Goal: Task Accomplishment & Management: Use online tool/utility

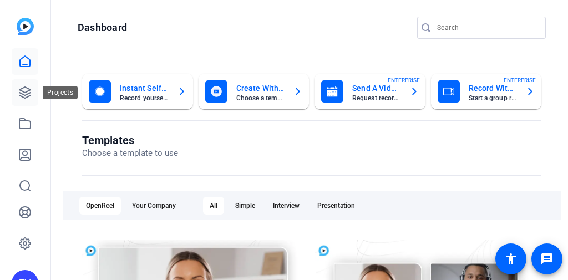
click at [22, 94] on icon at bounding box center [24, 92] width 13 height 13
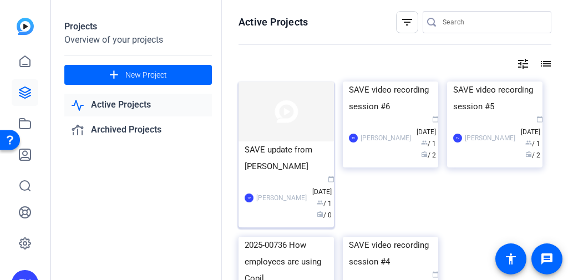
click at [293, 118] on img at bounding box center [286, 112] width 95 height 60
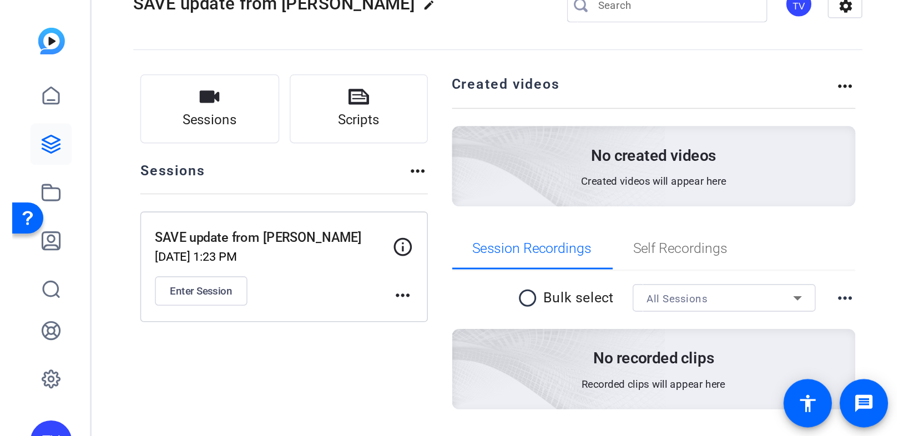
scroll to position [44, 0]
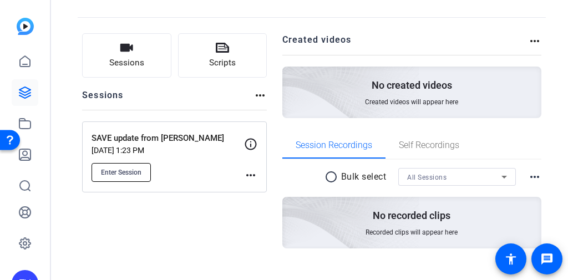
click at [134, 169] on span "Enter Session" at bounding box center [121, 172] width 41 height 9
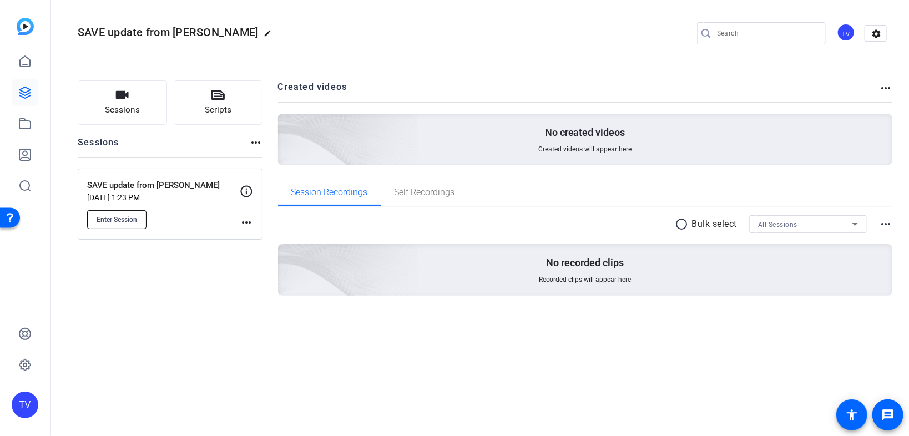
scroll to position [0, 0]
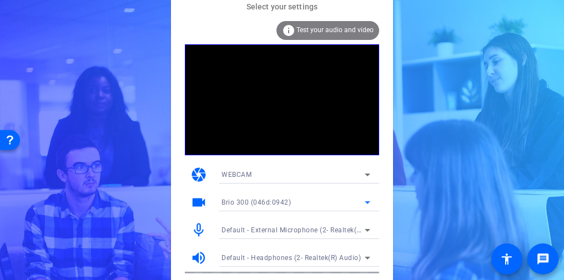
click at [310, 201] on div "Brio 300 (046d:0942)" at bounding box center [292, 202] width 143 height 14
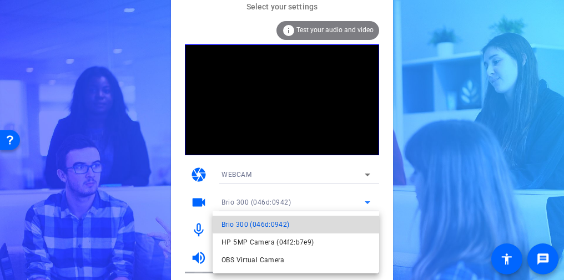
click at [303, 221] on mat-option "Brio 300 (046d:0942)" at bounding box center [296, 225] width 166 height 18
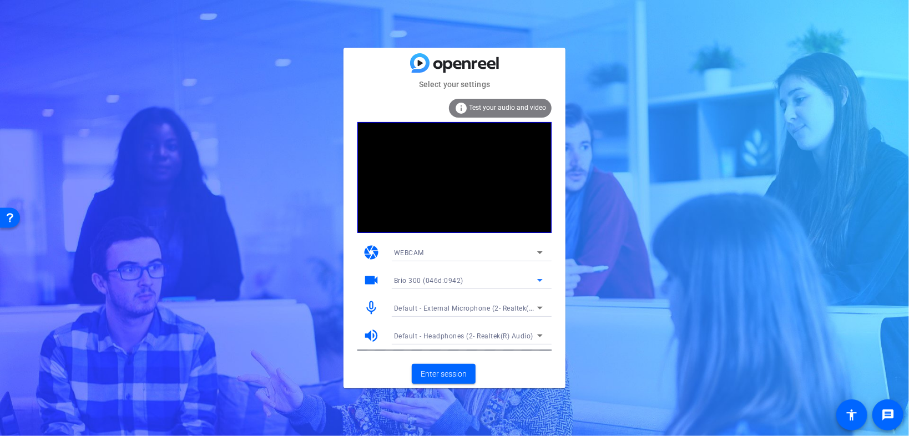
click at [510, 107] on span "Test your audio and video" at bounding box center [507, 108] width 77 height 8
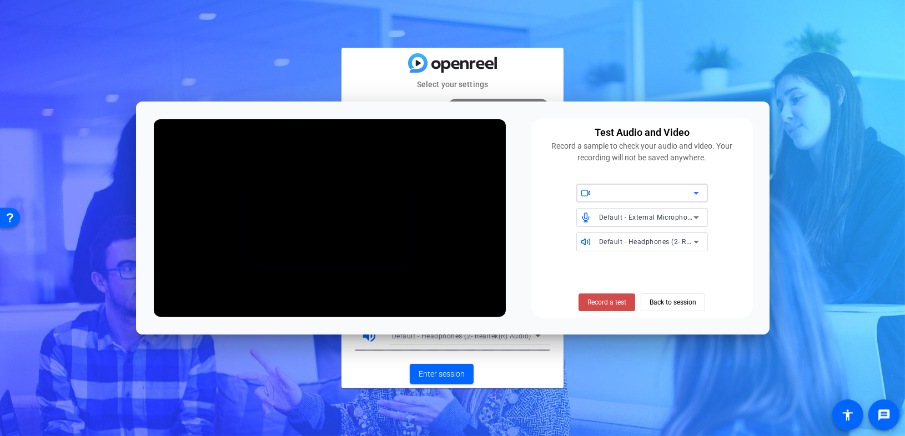
click at [568, 280] on span "Record a test" at bounding box center [606, 302] width 39 height 10
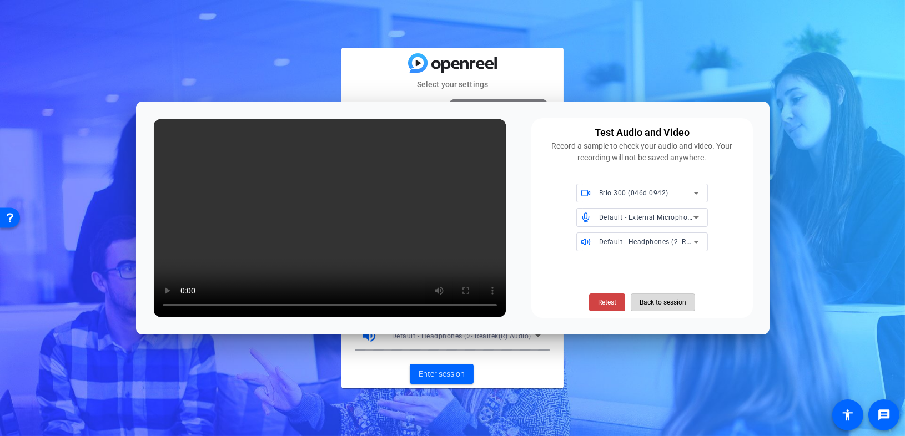
click at [568, 280] on span "Back to session" at bounding box center [662, 302] width 47 height 21
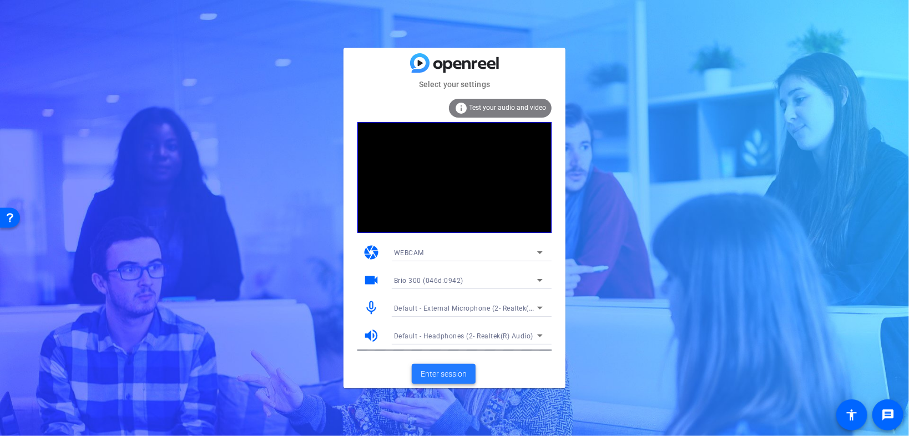
click at [456, 280] on span "Enter session" at bounding box center [444, 374] width 46 height 12
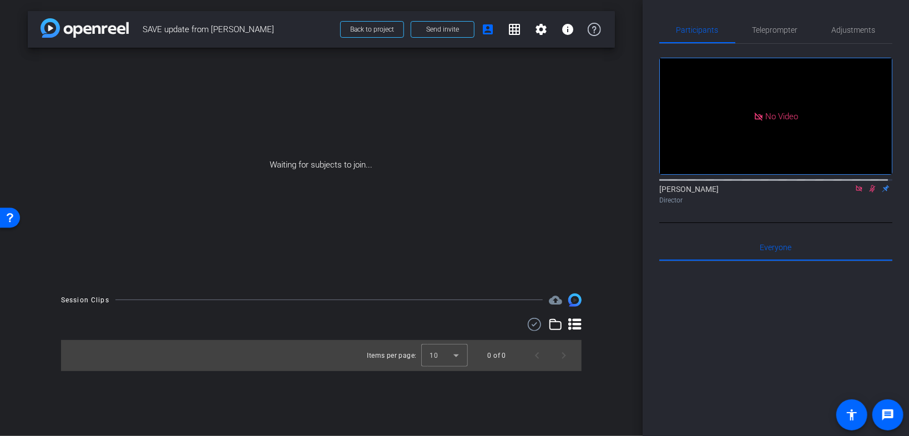
click at [568, 191] on icon at bounding box center [859, 188] width 6 height 6
click at [568, 193] on icon at bounding box center [859, 189] width 9 height 8
click at [568, 193] on icon at bounding box center [859, 188] width 4 height 7
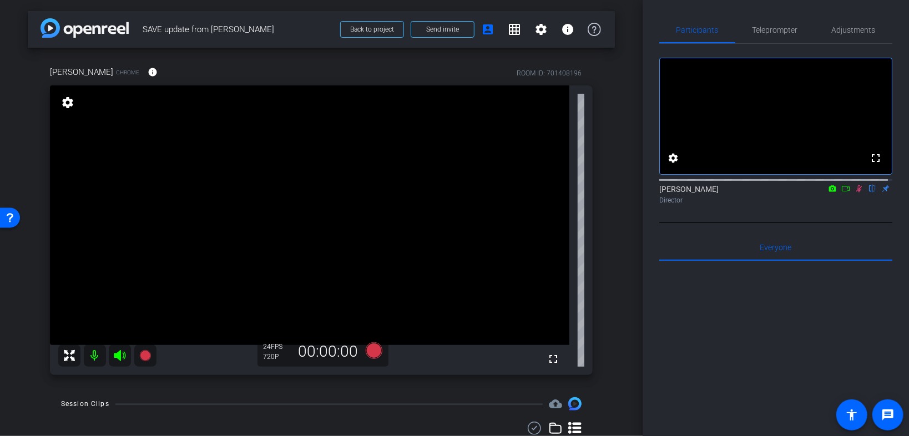
click at [568, 193] on icon at bounding box center [859, 189] width 9 height 8
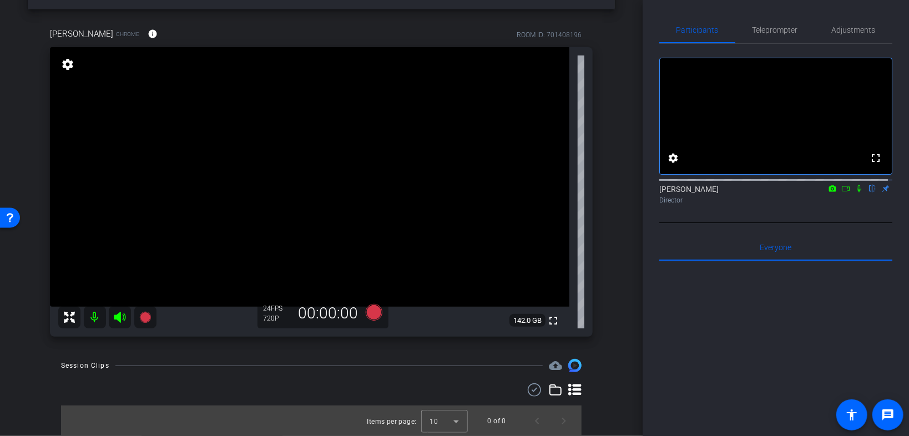
click at [568, 193] on icon at bounding box center [859, 188] width 4 height 7
click at [568, 193] on icon at bounding box center [859, 189] width 9 height 8
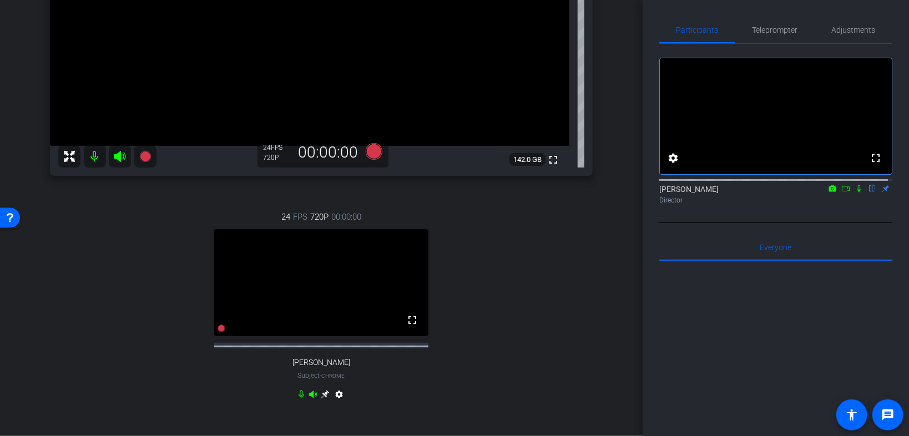
scroll to position [216, 0]
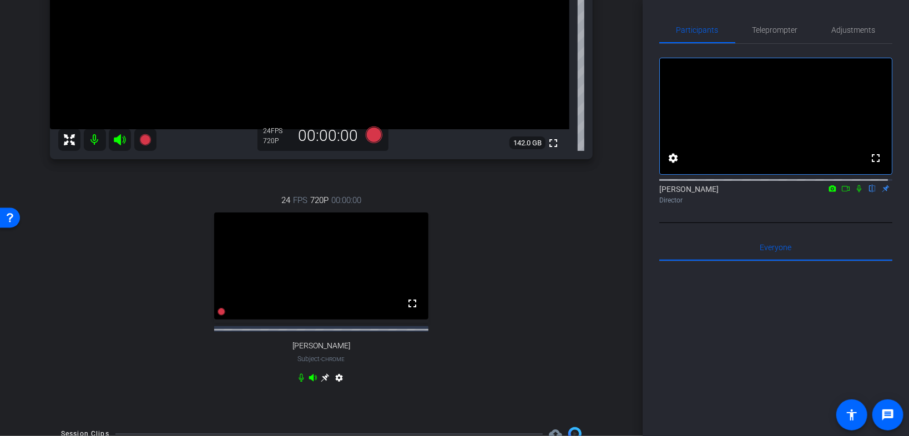
click at [568, 193] on icon at bounding box center [859, 189] width 9 height 8
click at [322, 280] on icon at bounding box center [325, 377] width 9 height 9
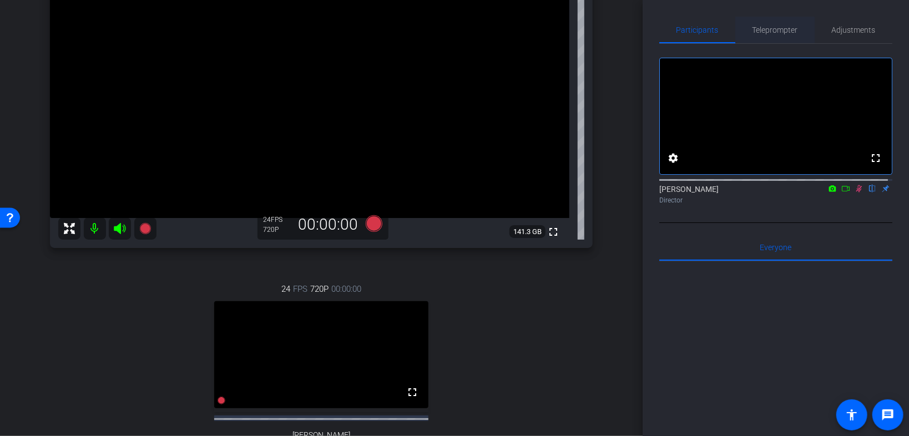
click at [568, 31] on span "Teleprompter" at bounding box center [776, 30] width 46 height 8
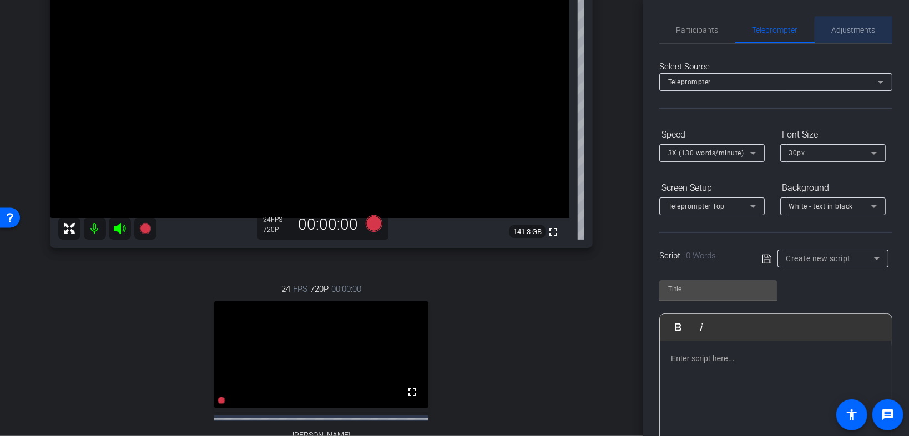
click at [568, 31] on span "Adjustments" at bounding box center [854, 30] width 44 height 8
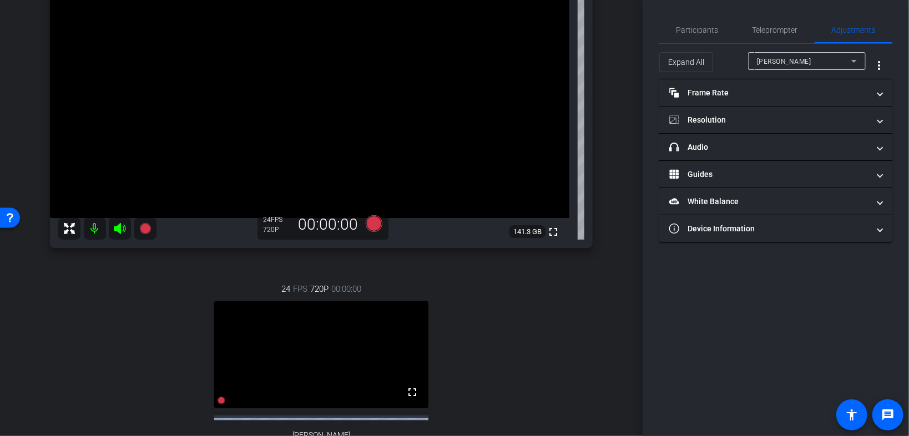
click at [568, 60] on div "Laura Rosenfeld" at bounding box center [804, 61] width 94 height 14
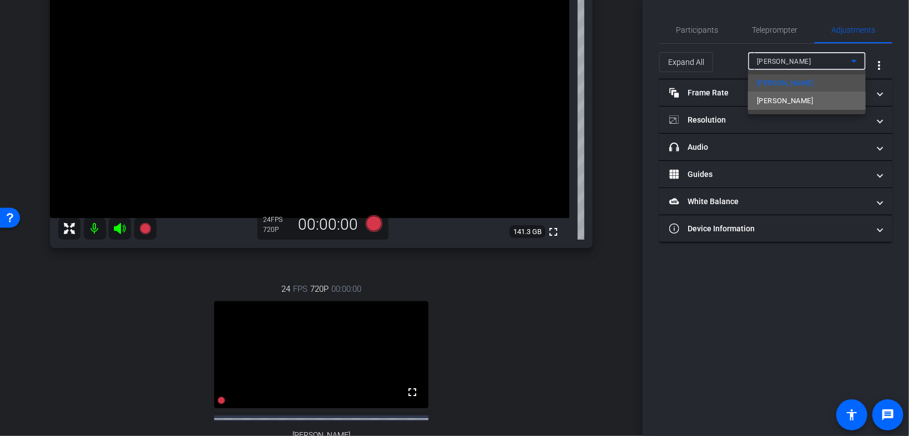
click at [568, 102] on span "Christina Metzger" at bounding box center [785, 100] width 56 height 13
type input "11000"
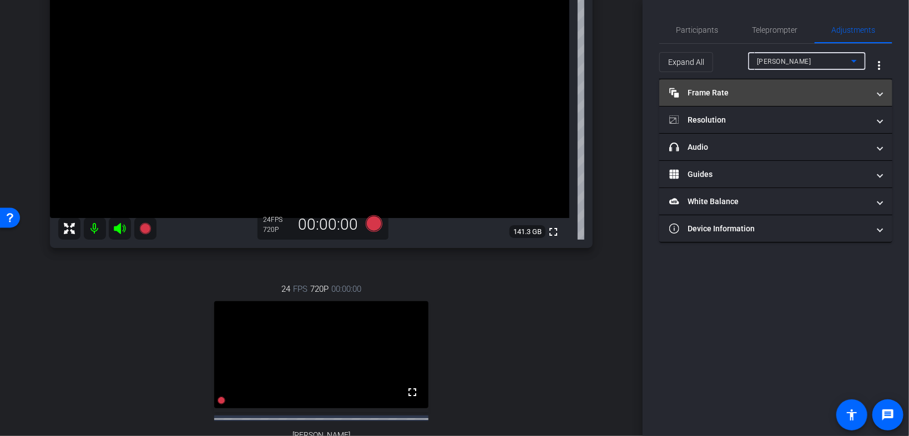
click at [568, 92] on span at bounding box center [880, 93] width 4 height 12
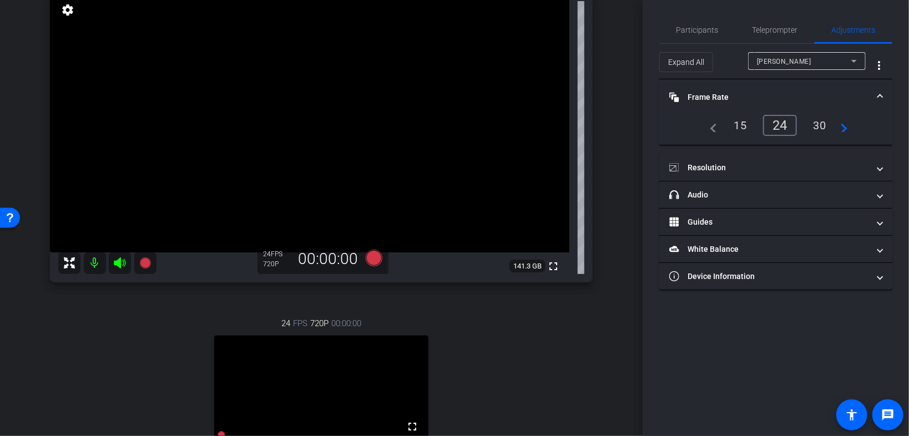
scroll to position [83, 0]
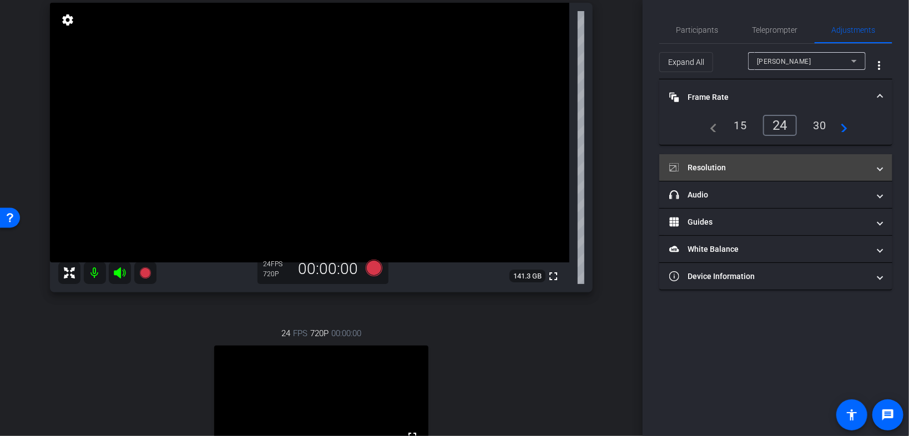
click at [568, 166] on span "Resolution" at bounding box center [773, 168] width 209 height 12
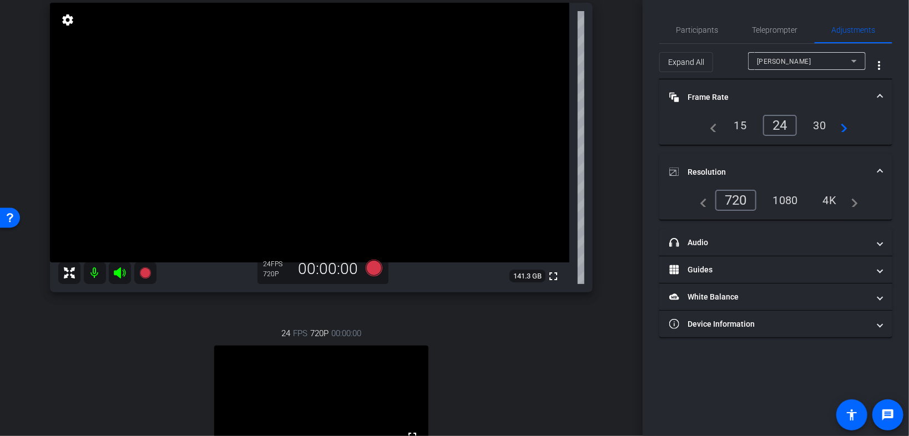
click at [568, 198] on div "1080" at bounding box center [786, 200] width 42 height 19
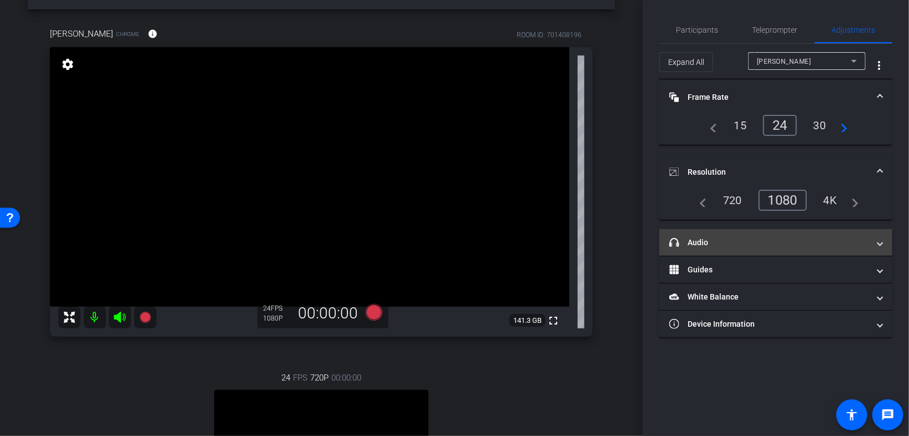
click at [568, 249] on mat-expansion-panel-header "headphone icon Audio" at bounding box center [775, 242] width 233 height 27
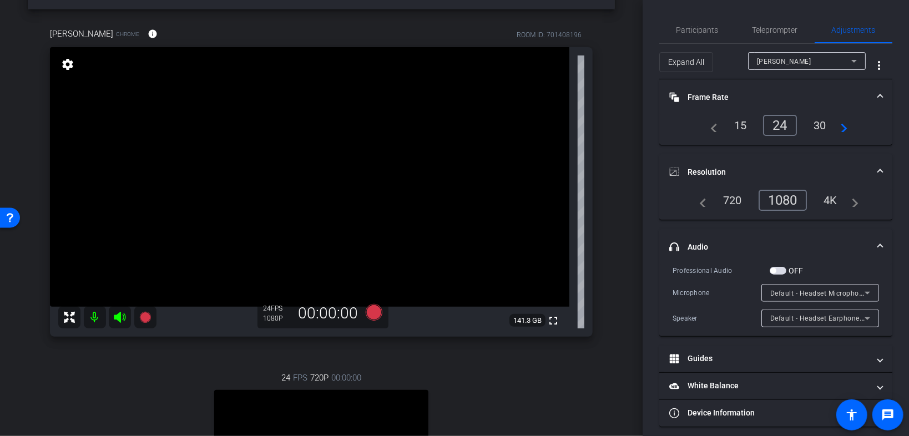
click at [568, 244] on mat-panel-title "headphone icon Audio" at bounding box center [769, 247] width 200 height 12
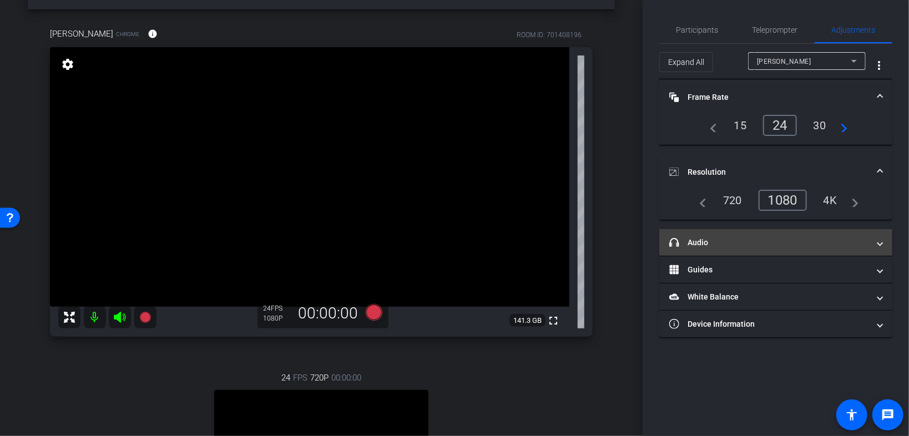
click at [568, 242] on mat-panel-title "headphone icon Audio" at bounding box center [769, 243] width 200 height 12
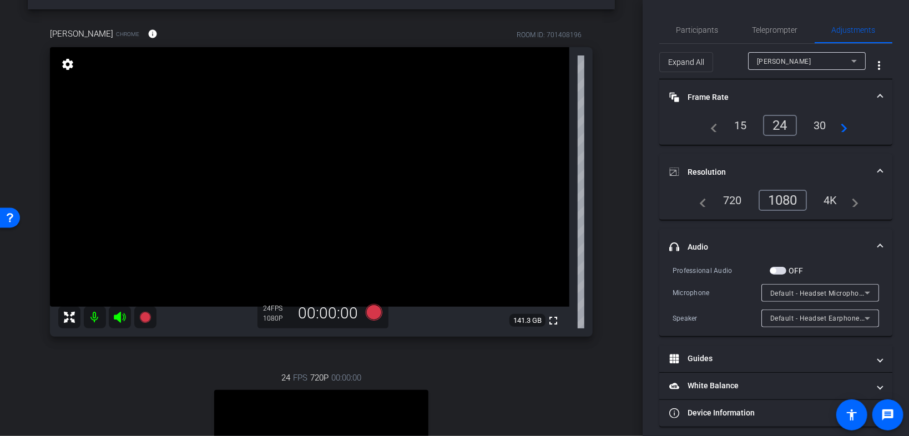
click at [568, 243] on mat-panel-title "headphone icon Audio" at bounding box center [769, 247] width 200 height 12
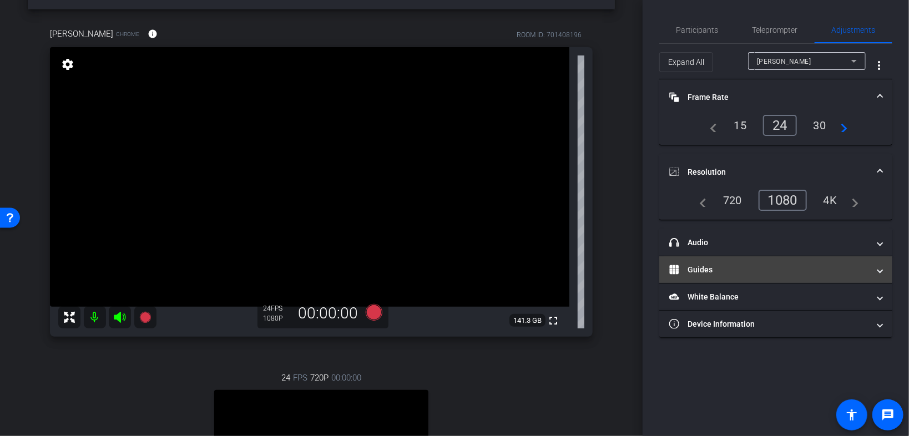
click at [568, 271] on mat-panel-title "Guides" at bounding box center [769, 270] width 200 height 12
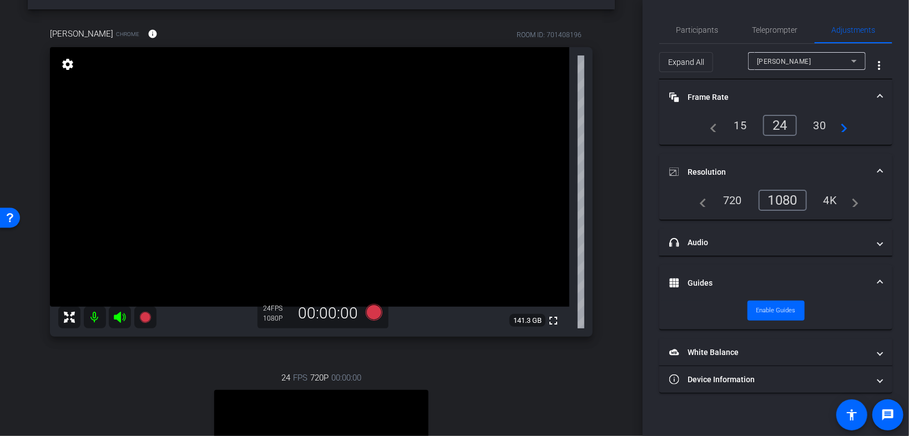
click at [568, 272] on mat-expansion-panel-header "Guides" at bounding box center [775, 283] width 233 height 36
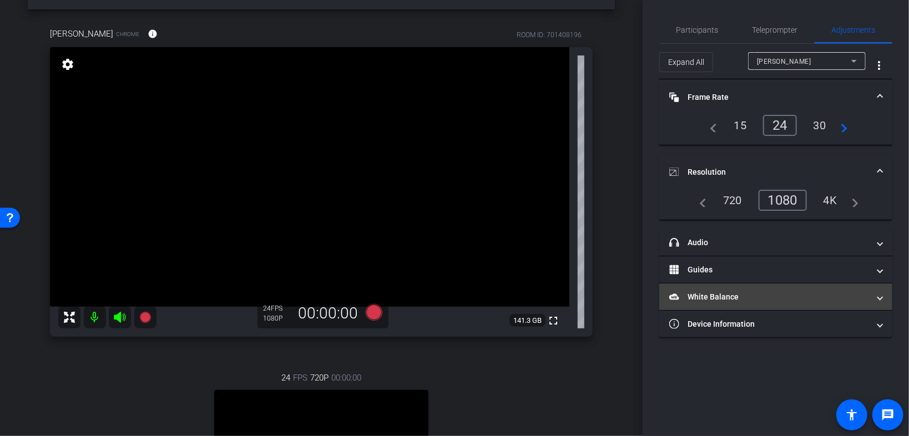
click at [568, 280] on mat-panel-title "White Balance White Balance" at bounding box center [769, 297] width 200 height 12
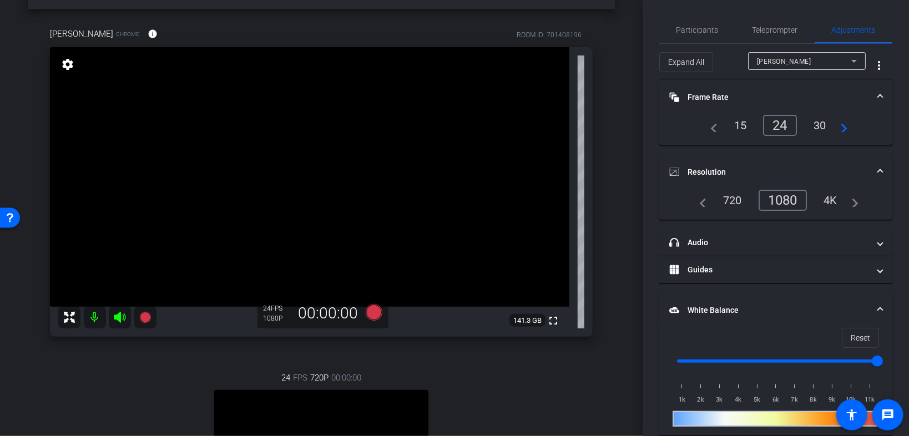
click at [568, 280] on mat-expansion-panel-header "White Balance White Balance" at bounding box center [775, 310] width 233 height 36
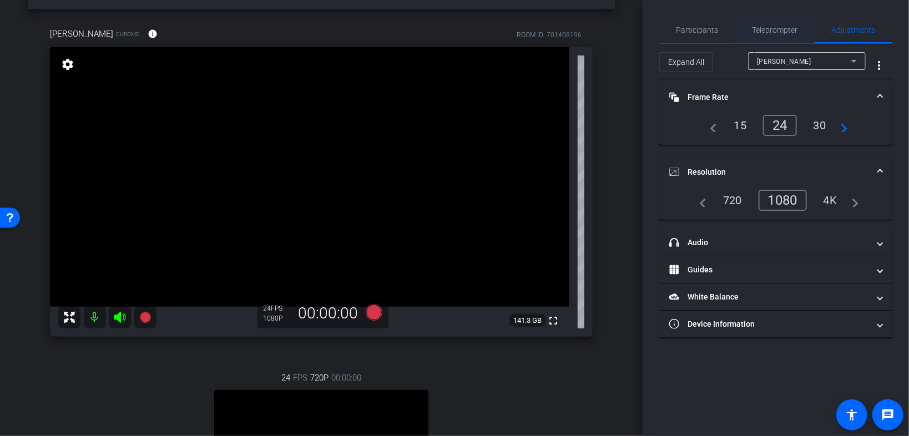
click at [568, 34] on span "Teleprompter" at bounding box center [776, 30] width 46 height 8
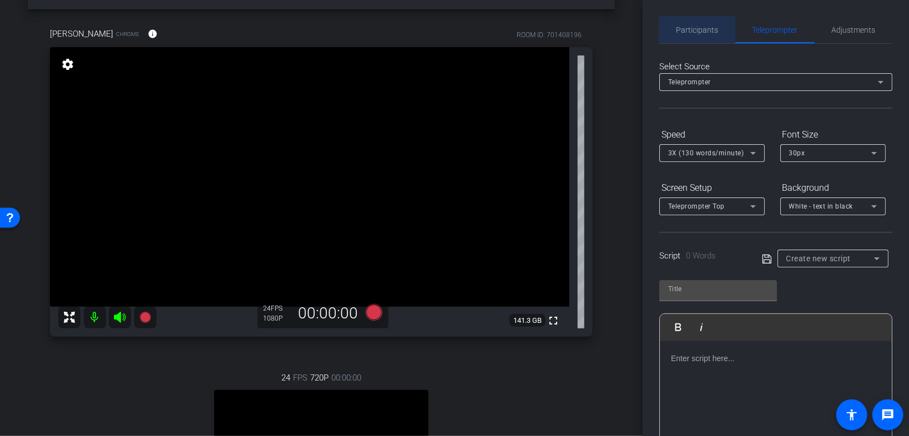
click at [568, 32] on span "Participants" at bounding box center [697, 30] width 42 height 8
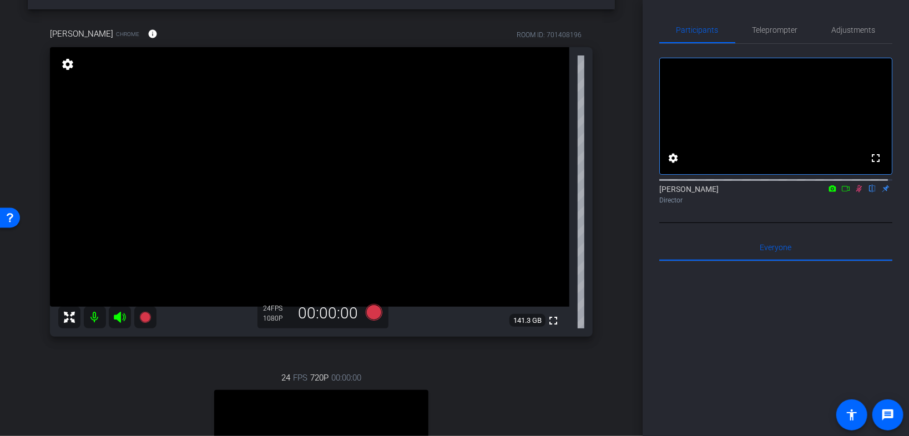
click at [568, 193] on icon at bounding box center [845, 189] width 9 height 8
click at [568, 193] on icon at bounding box center [859, 189] width 9 height 8
click at [568, 31] on span "Adjustments" at bounding box center [854, 30] width 44 height 8
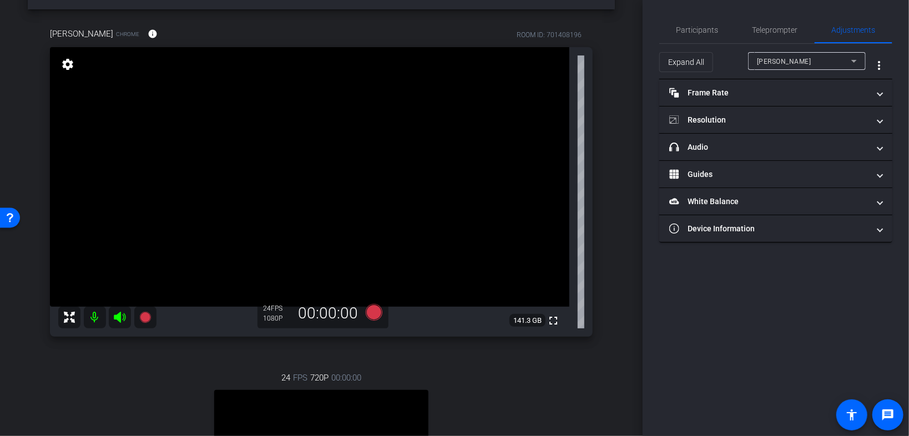
click at [68, 67] on mat-icon "settings" at bounding box center [68, 64] width 16 height 13
type input "11000"
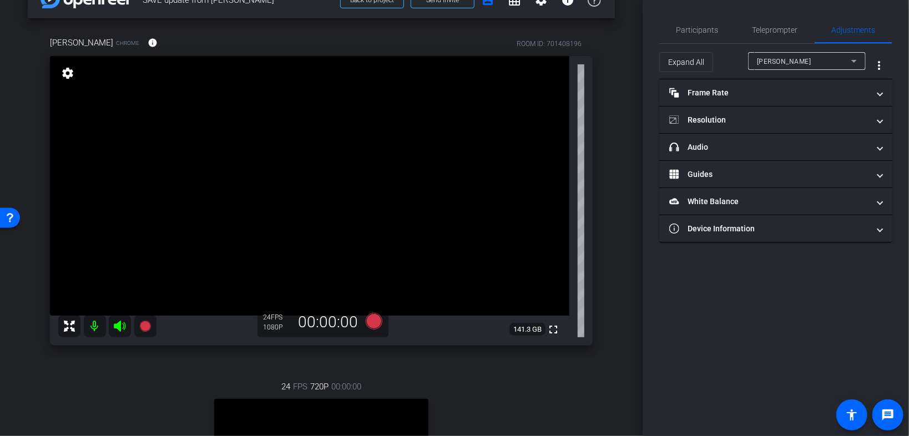
scroll to position [44, 0]
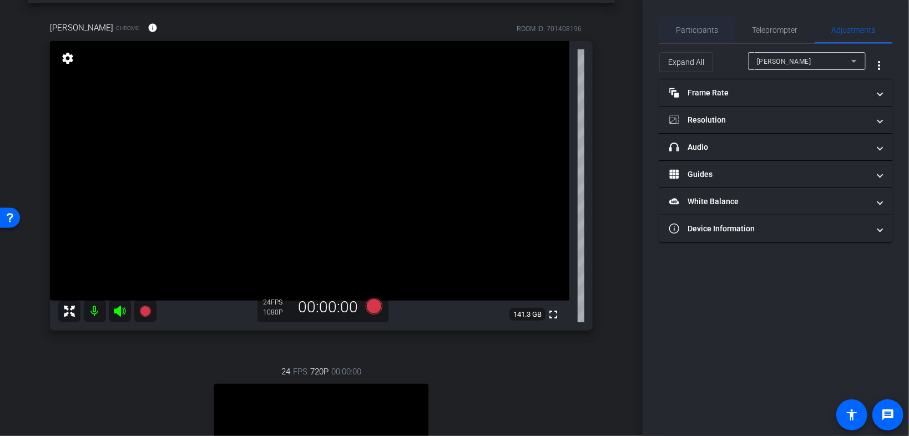
click at [568, 34] on span "Participants" at bounding box center [697, 30] width 42 height 27
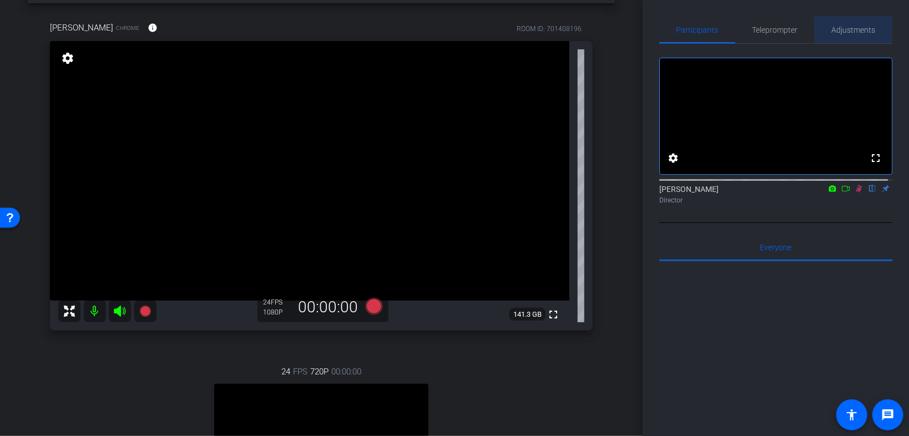
click at [568, 30] on span "Adjustments" at bounding box center [854, 30] width 44 height 8
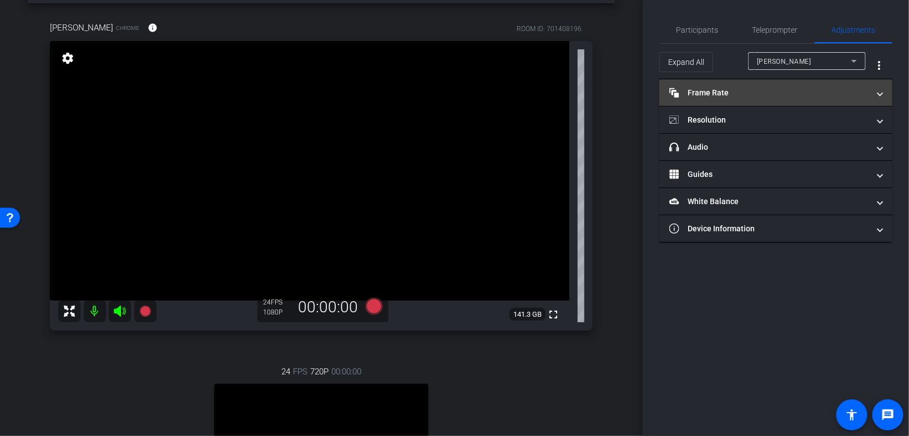
click at [568, 92] on mat-panel-title "Frame Rate Frame Rate" at bounding box center [769, 93] width 200 height 12
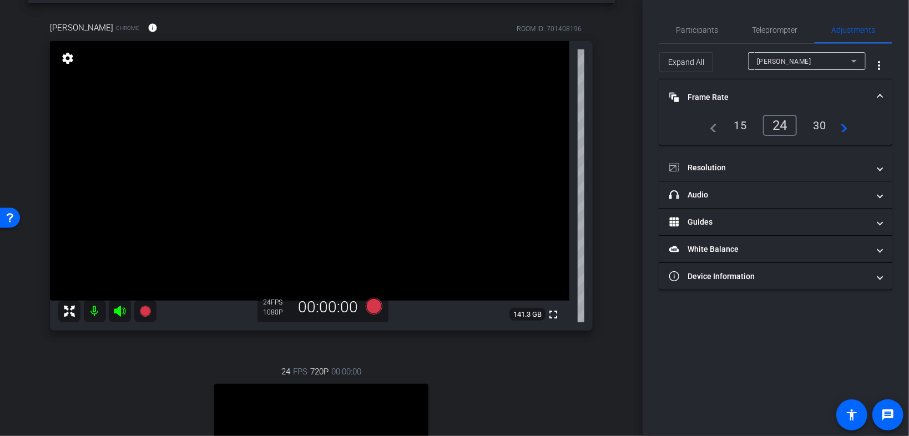
click at [568, 92] on mat-panel-title "Frame Rate Frame Rate" at bounding box center [769, 98] width 200 height 12
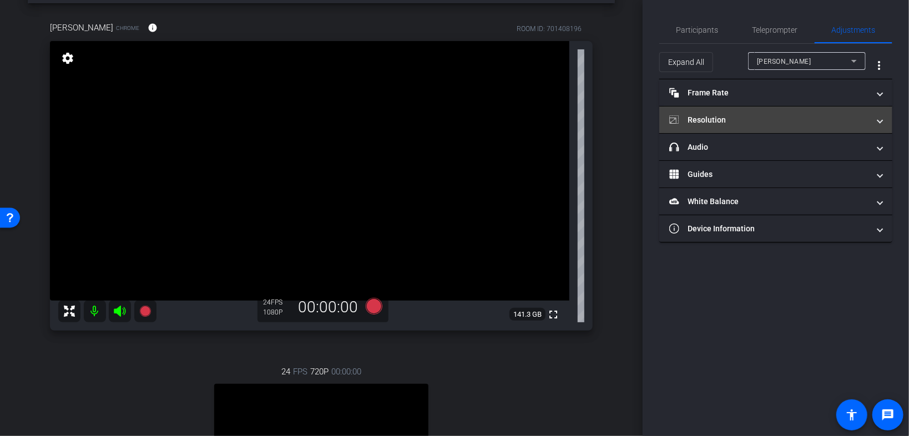
click at [568, 121] on mat-panel-title "Resolution" at bounding box center [769, 120] width 200 height 12
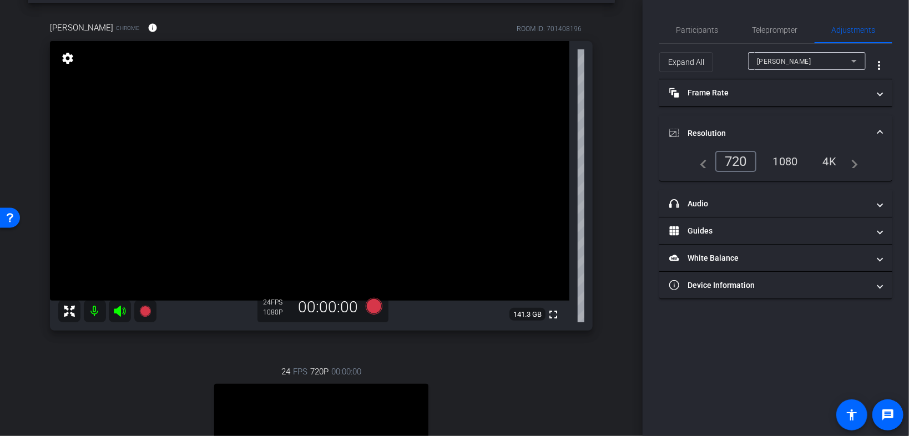
click at [568, 57] on div "Laura Rosenfeld" at bounding box center [804, 61] width 94 height 14
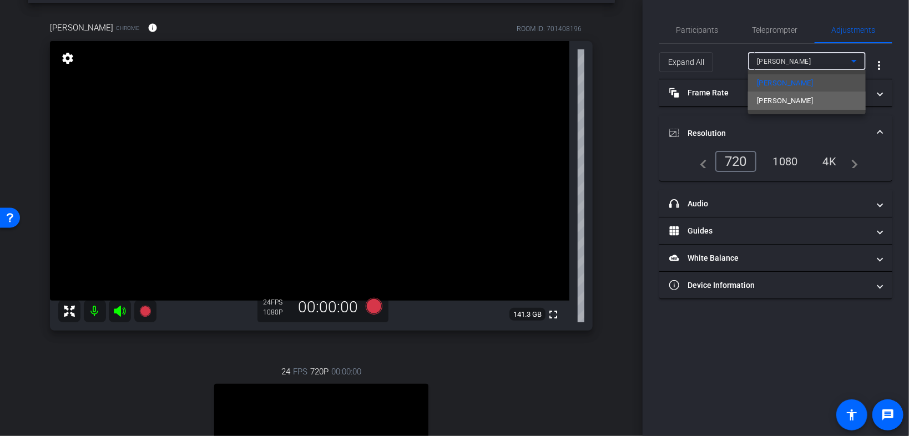
click at [568, 102] on span "Christina Metzger" at bounding box center [785, 100] width 56 height 13
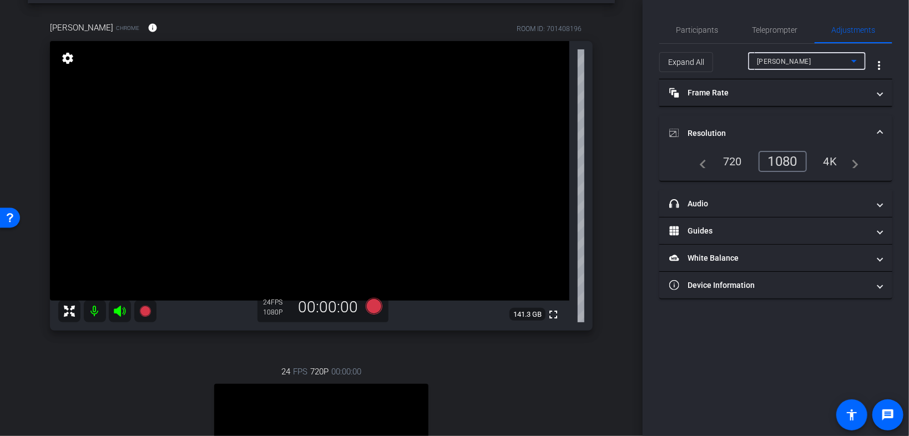
click at [568, 63] on div "Christina Metzger" at bounding box center [804, 61] width 94 height 14
click at [568, 85] on mat-option "Laura Rosenfeld" at bounding box center [807, 83] width 118 height 18
click at [568, 167] on mat-icon "navigate_before" at bounding box center [700, 161] width 13 height 13
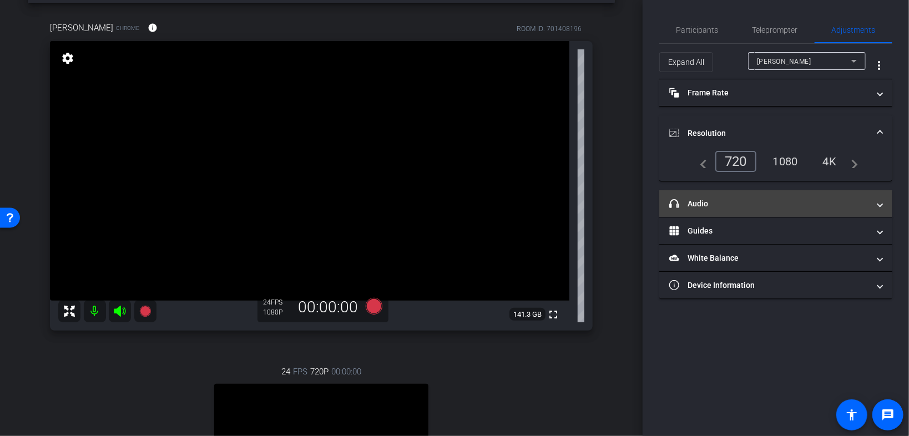
click at [568, 203] on mat-panel-title "headphone icon Audio" at bounding box center [769, 204] width 200 height 12
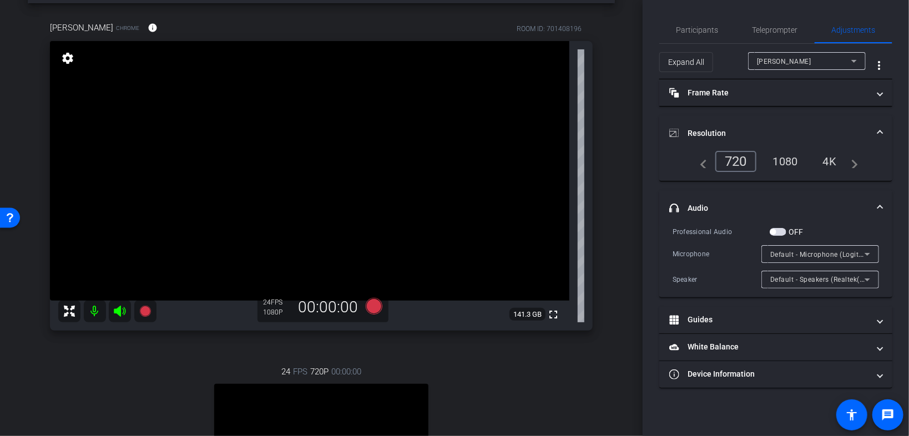
click at [568, 203] on mat-panel-title "headphone icon Audio" at bounding box center [769, 209] width 200 height 12
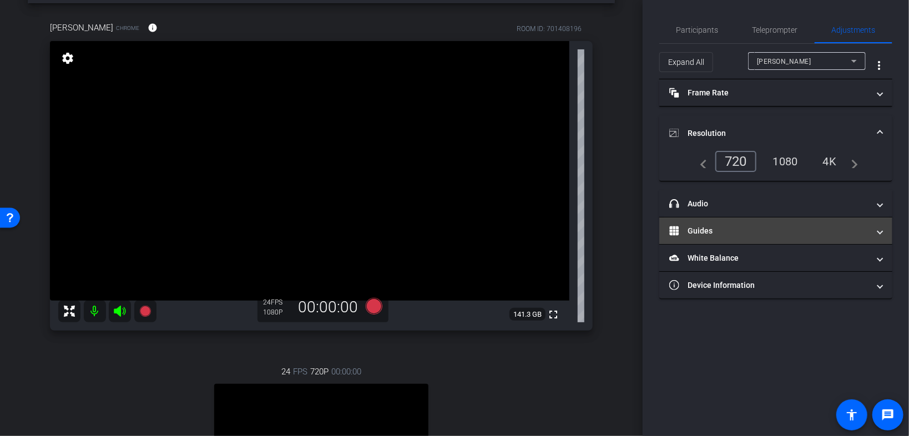
click at [568, 221] on mat-expansion-panel-header "Guides" at bounding box center [775, 231] width 233 height 27
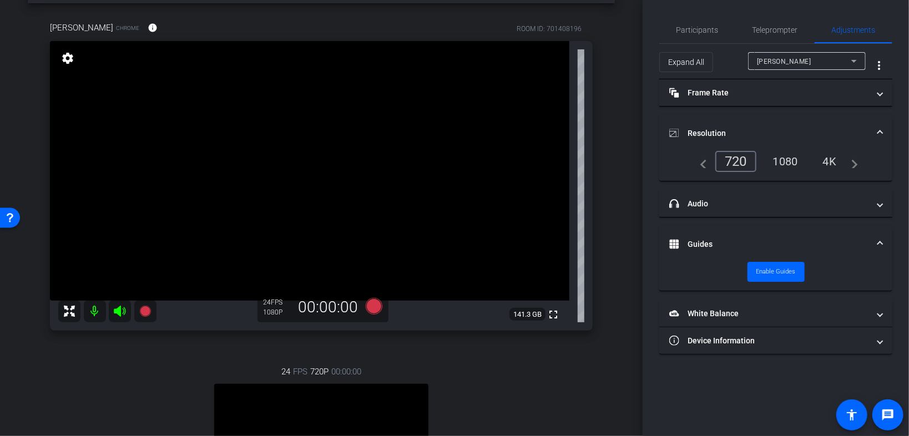
click at [568, 229] on mat-expansion-panel-header "Guides" at bounding box center [775, 244] width 233 height 36
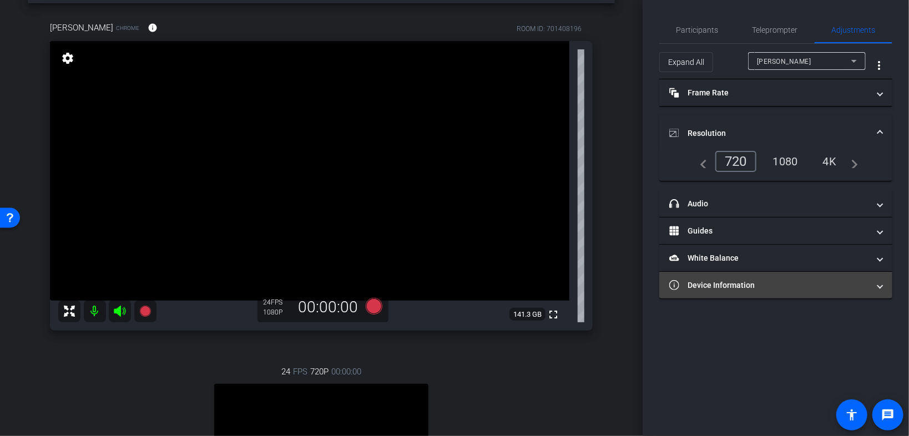
click at [568, 280] on mat-panel-title "Device Information" at bounding box center [769, 286] width 200 height 12
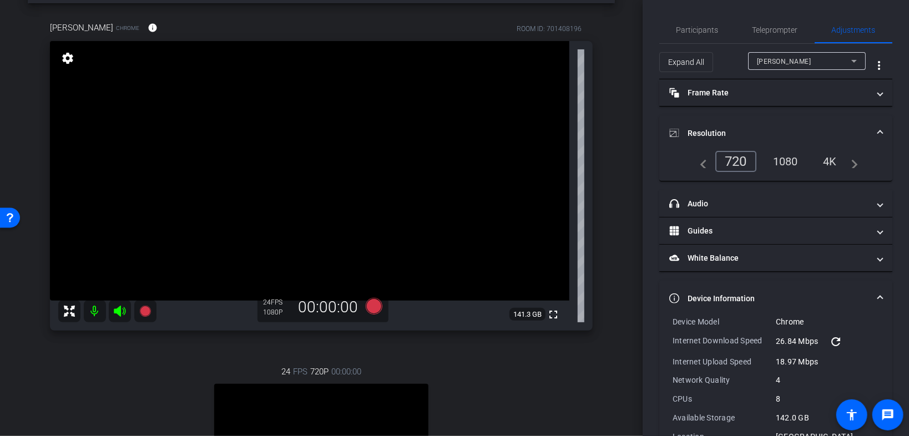
click at [568, 62] on span "Laura Rosenfeld" at bounding box center [784, 62] width 54 height 8
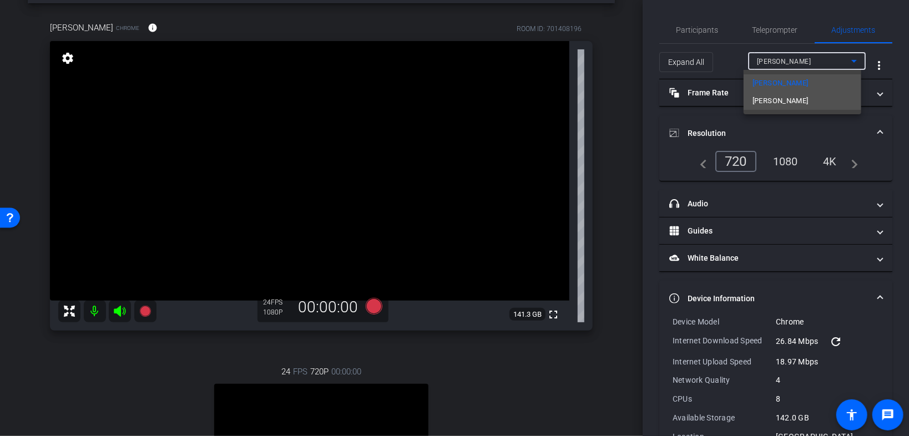
click at [568, 102] on span "Christina Metzger" at bounding box center [781, 100] width 56 height 13
type input "11000"
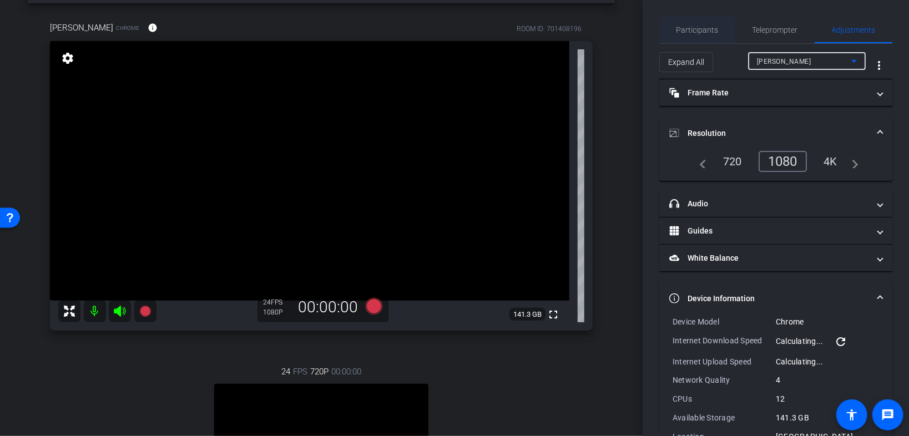
click at [568, 35] on span "Participants" at bounding box center [697, 30] width 42 height 27
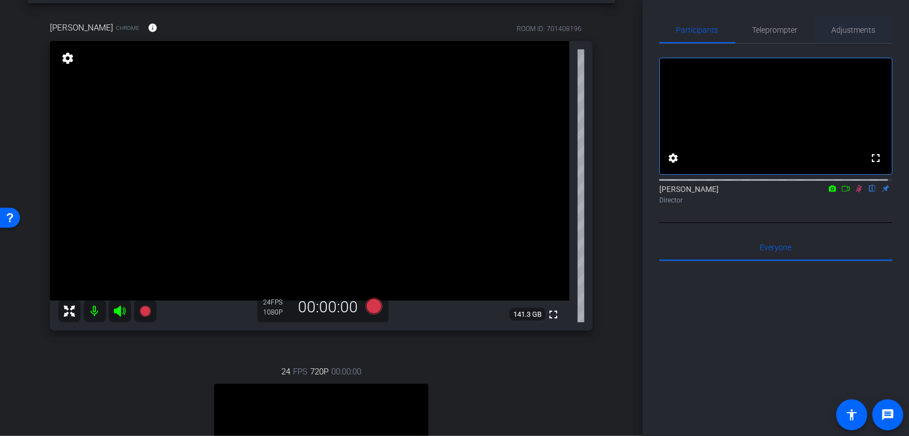
click at [568, 34] on span "Adjustments" at bounding box center [854, 30] width 44 height 8
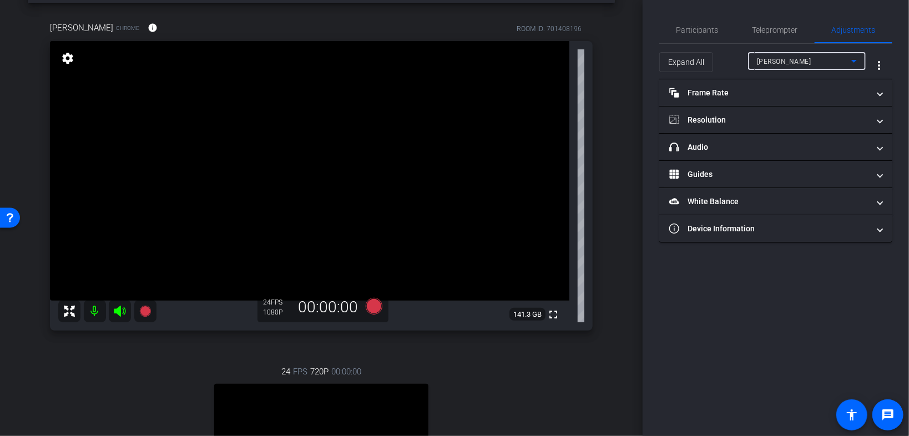
click at [568, 60] on span "Laura Rosenfeld" at bounding box center [784, 62] width 54 height 8
click at [568, 100] on span "Christina Metzger" at bounding box center [785, 100] width 56 height 13
type input "11000"
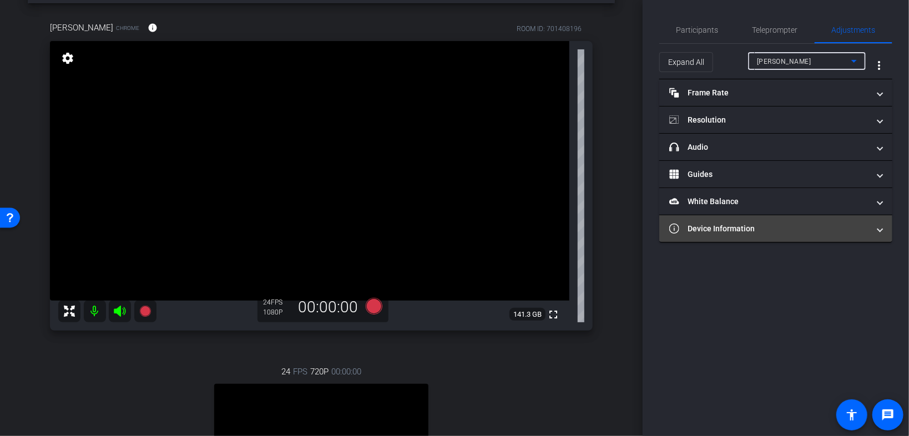
click at [568, 227] on mat-panel-title "Device Information" at bounding box center [769, 229] width 200 height 12
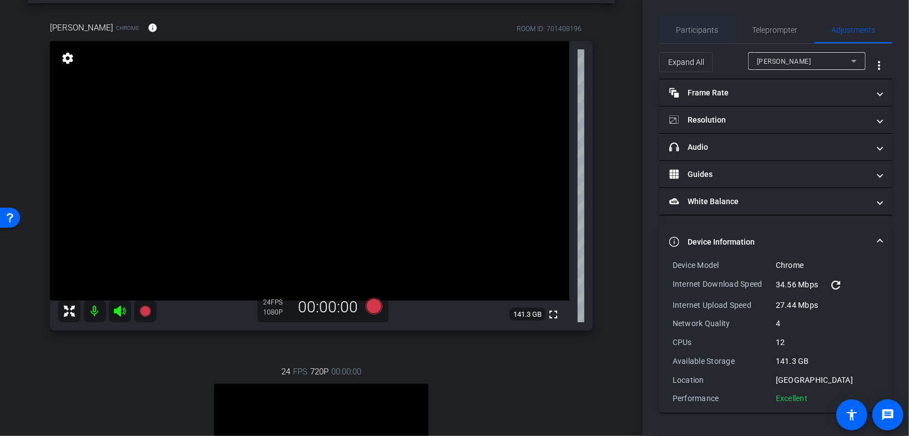
click at [568, 30] on span "Participants" at bounding box center [697, 30] width 42 height 8
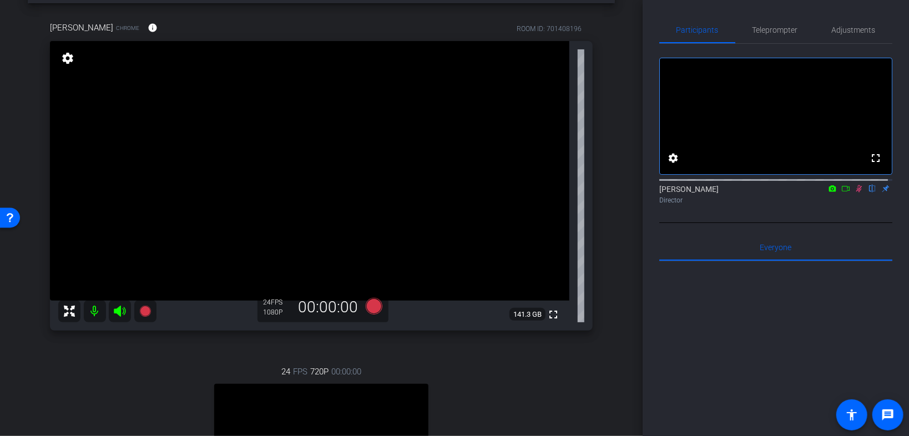
click at [568, 193] on icon at bounding box center [859, 189] width 9 height 8
click at [568, 193] on icon at bounding box center [859, 188] width 4 height 7
click at [568, 29] on span "Adjustments" at bounding box center [854, 30] width 44 height 8
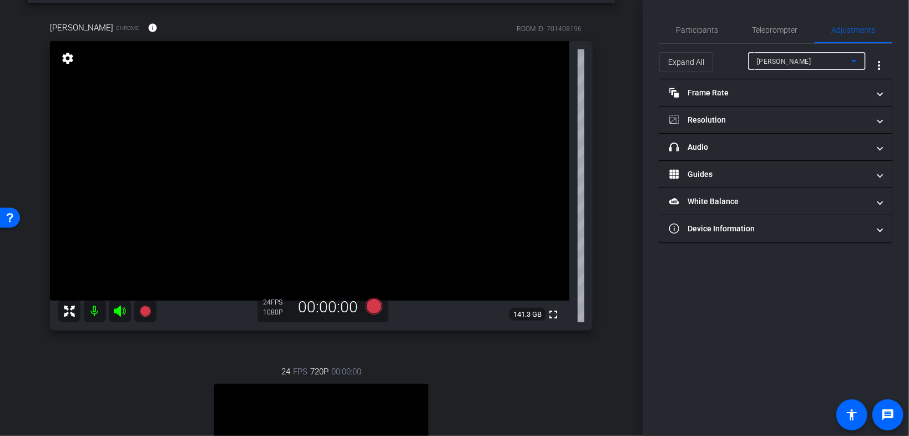
click at [568, 55] on div "Laura Rosenfeld" at bounding box center [804, 61] width 94 height 14
click at [568, 106] on span "Christina Metzger" at bounding box center [785, 100] width 56 height 13
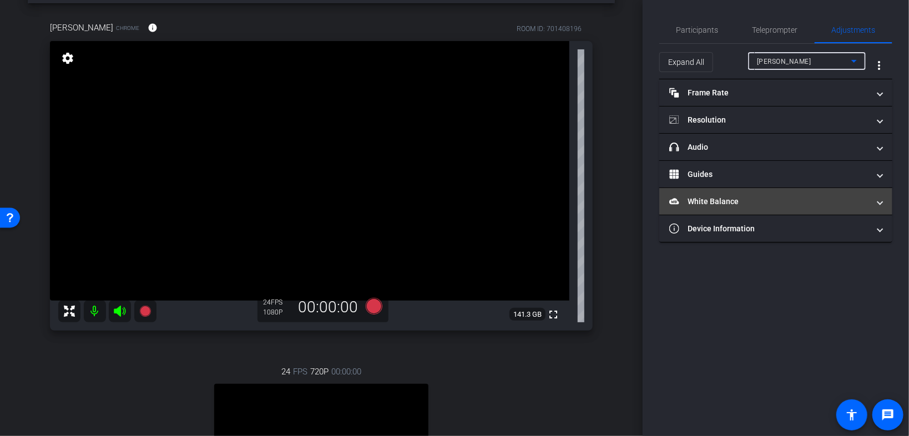
click at [568, 203] on mat-panel-title "White Balance White Balance" at bounding box center [769, 202] width 200 height 12
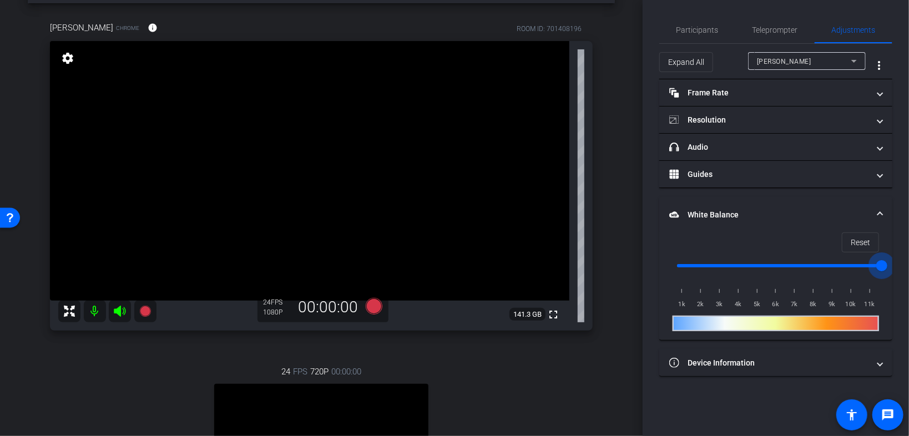
click at [568, 264] on input "range" at bounding box center [780, 266] width 230 height 24
drag, startPoint x: 882, startPoint y: 264, endPoint x: 839, endPoint y: 266, distance: 42.8
click at [568, 266] on input "range" at bounding box center [780, 266] width 230 height 24
click at [568, 240] on span "Reset" at bounding box center [860, 242] width 19 height 21
click at [568, 280] on div "1k 2k 3k 4k 5k 6k 7k 8k 9k 10k 11k" at bounding box center [776, 294] width 206 height 31
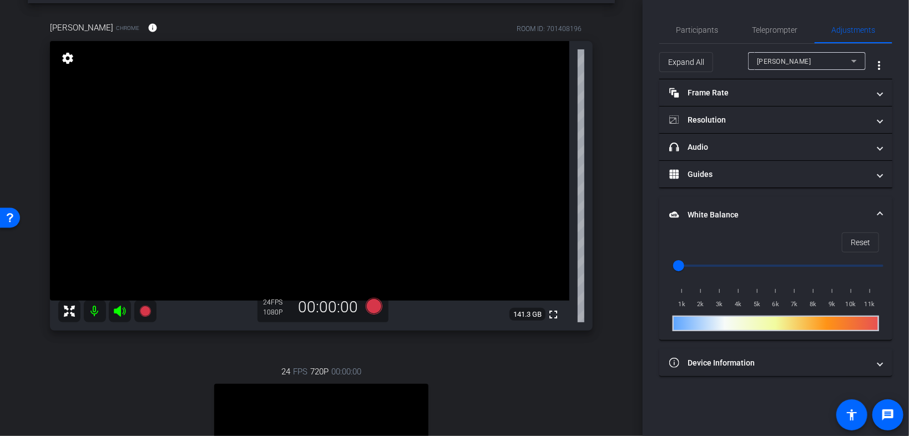
click at [568, 264] on input "range" at bounding box center [780, 266] width 230 height 24
drag, startPoint x: 811, startPoint y: 264, endPoint x: 731, endPoint y: 268, distance: 80.6
click at [568, 268] on input "range" at bounding box center [780, 266] width 230 height 24
drag, startPoint x: 731, startPoint y: 265, endPoint x: 741, endPoint y: 265, distance: 10.0
click at [568, 265] on input "range" at bounding box center [780, 266] width 230 height 24
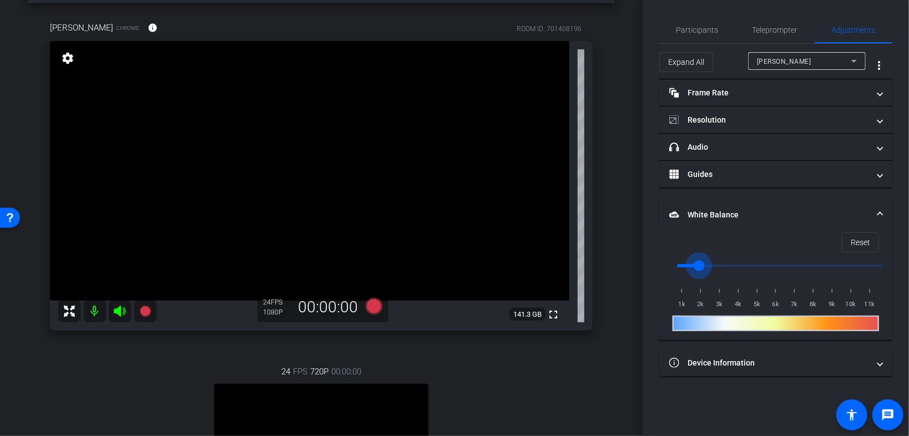
drag, startPoint x: 741, startPoint y: 265, endPoint x: 670, endPoint y: 275, distance: 72.4
type input "1000"
click at [568, 275] on input "range" at bounding box center [780, 266] width 230 height 24
click at [568, 240] on span "Reset" at bounding box center [860, 242] width 19 height 21
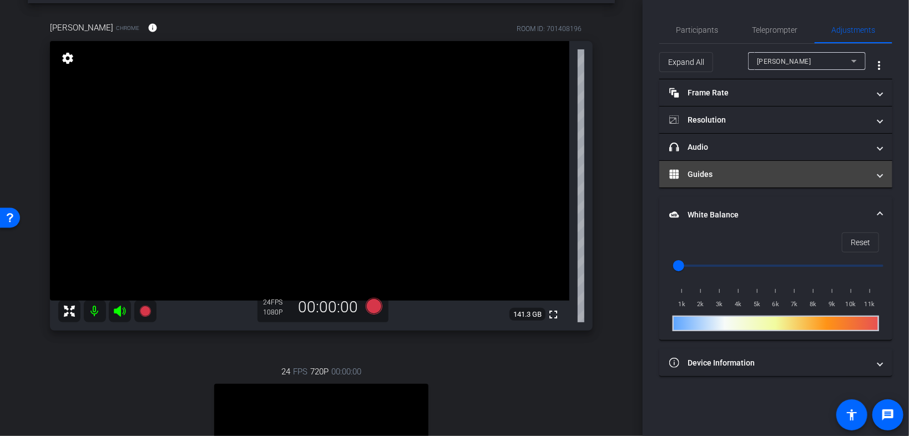
click at [568, 171] on mat-panel-title "Guides" at bounding box center [769, 175] width 200 height 12
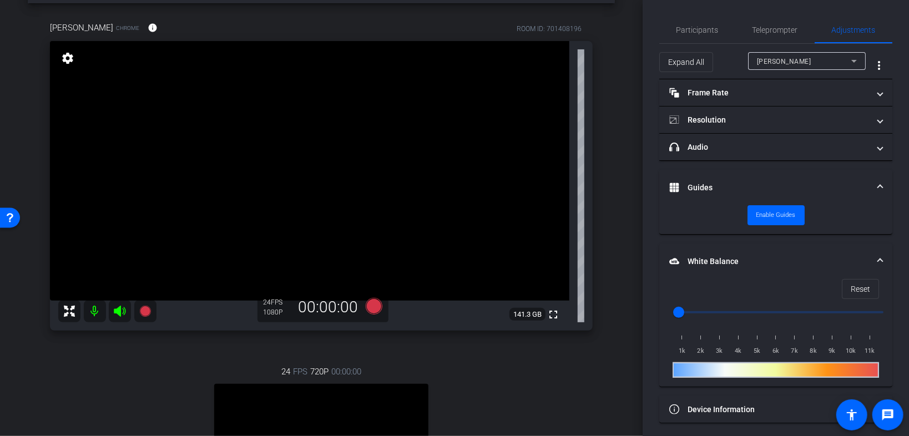
click at [568, 179] on mat-expansion-panel-header "Guides" at bounding box center [775, 188] width 233 height 36
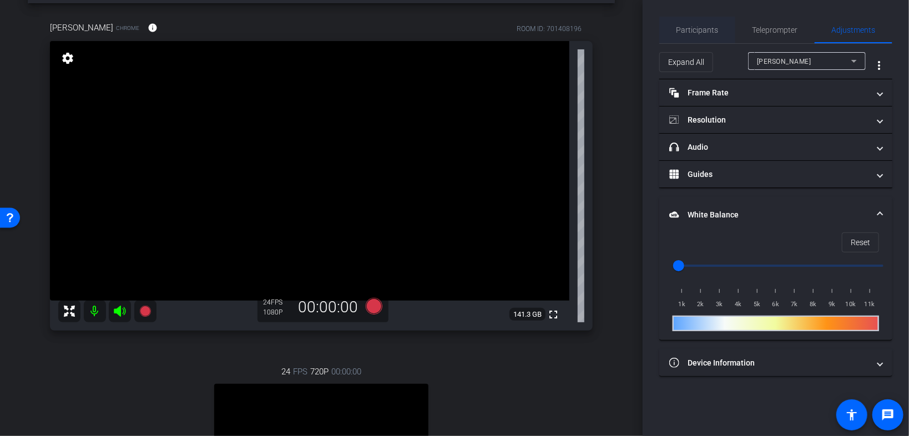
click at [568, 31] on span "Participants" at bounding box center [697, 30] width 42 height 8
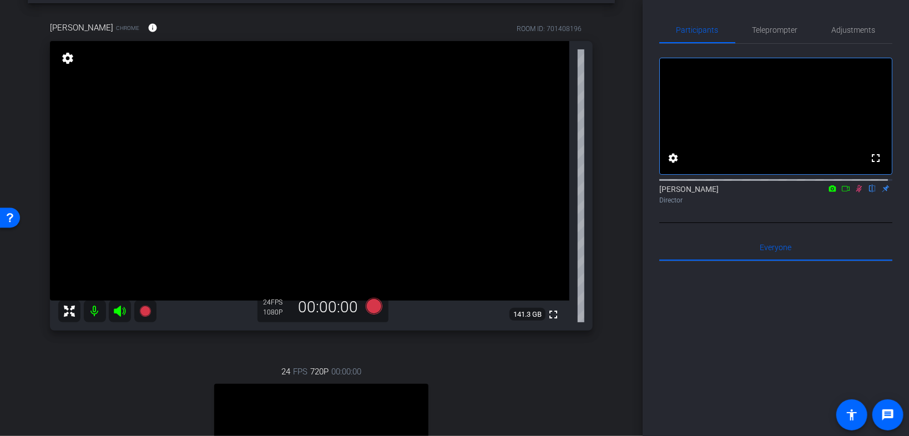
click at [568, 193] on icon at bounding box center [859, 188] width 6 height 7
click at [568, 34] on span "Adjustments" at bounding box center [854, 30] width 44 height 27
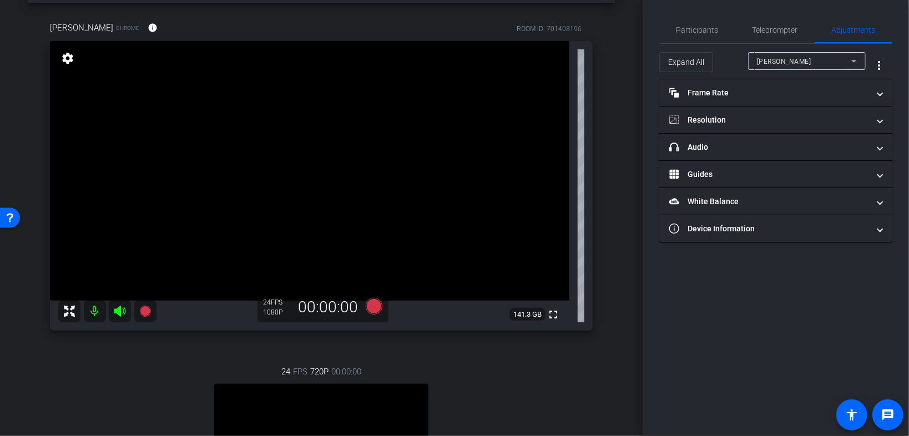
click at [568, 59] on div "Laura Rosenfeld" at bounding box center [804, 61] width 94 height 14
type input "1000"
click at [568, 34] on span "Participants" at bounding box center [697, 30] width 42 height 27
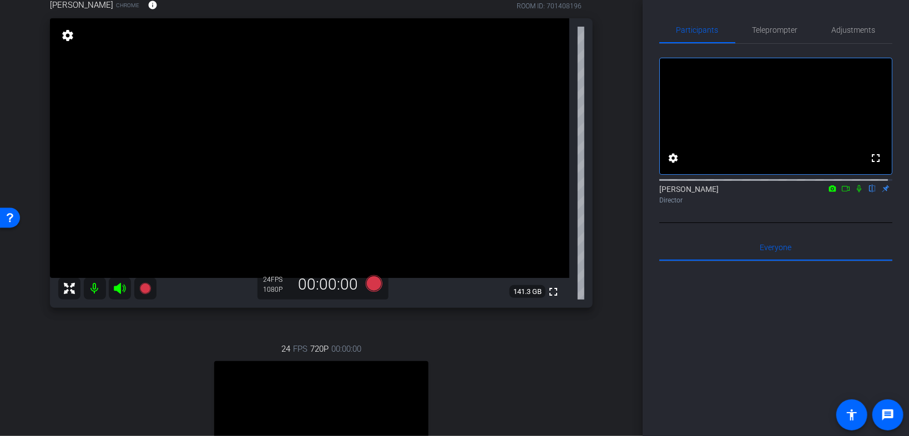
scroll to position [89, 0]
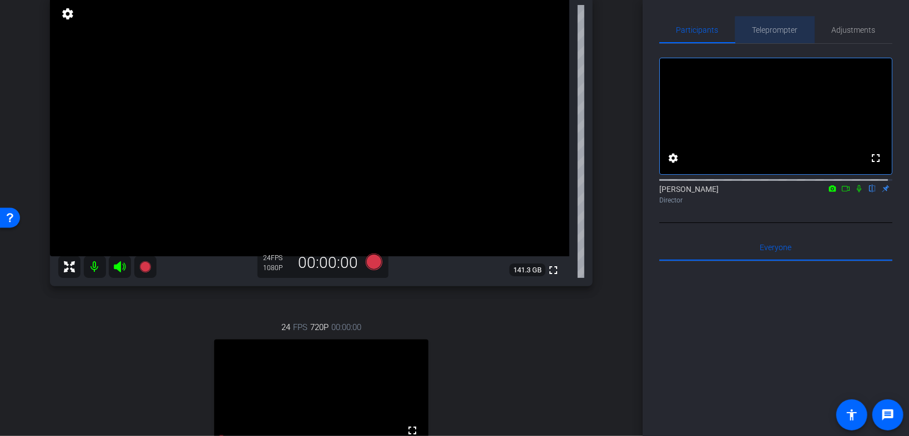
click at [568, 29] on span "Teleprompter" at bounding box center [776, 30] width 46 height 8
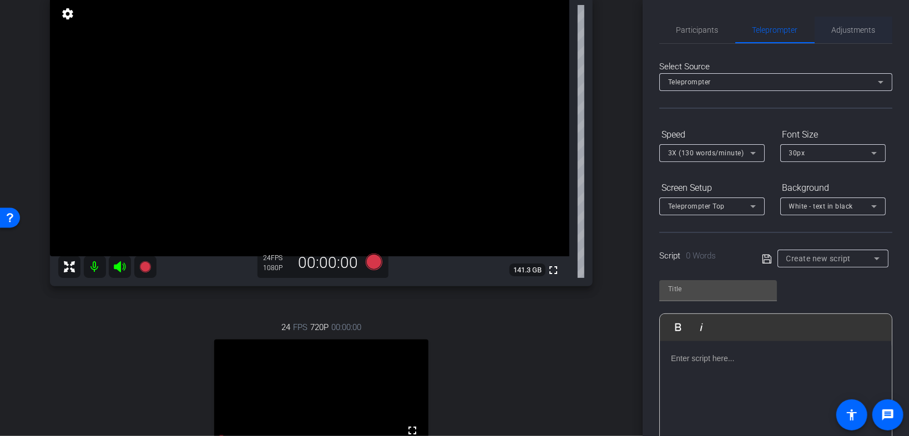
click at [568, 29] on span "Adjustments" at bounding box center [854, 30] width 44 height 8
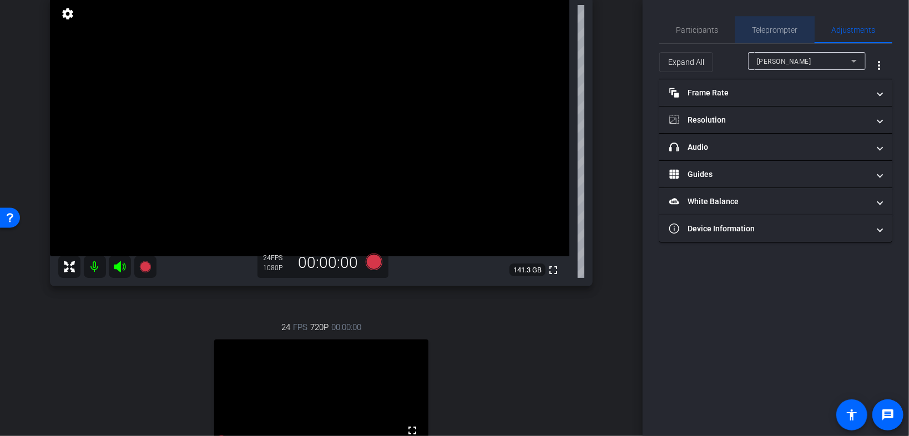
click at [568, 28] on span "Teleprompter" at bounding box center [776, 30] width 46 height 8
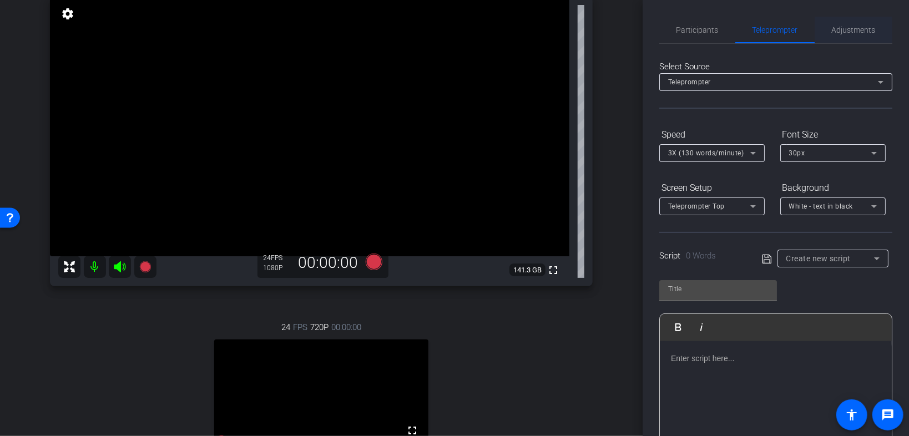
click at [568, 31] on span "Adjustments" at bounding box center [854, 30] width 44 height 8
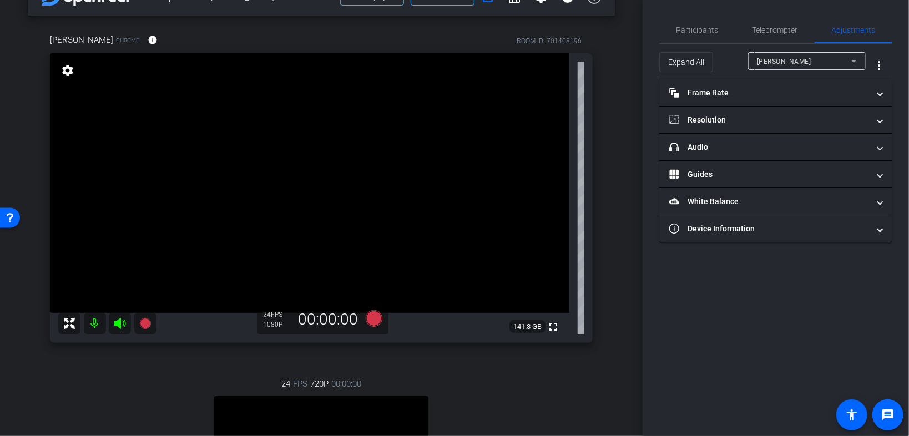
scroll to position [44, 0]
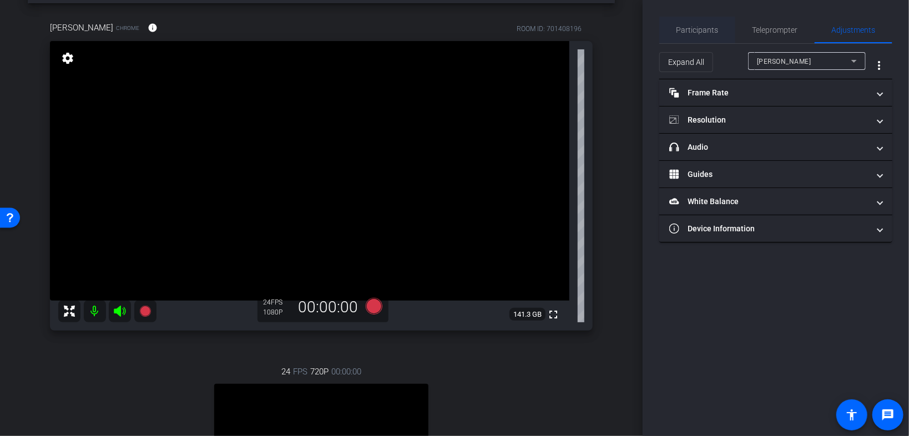
click at [568, 26] on span "Participants" at bounding box center [697, 30] width 42 height 8
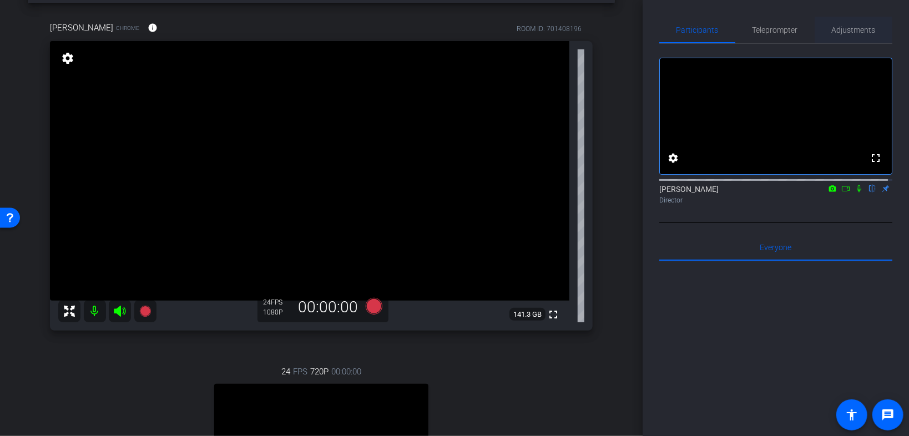
click at [568, 32] on span "Adjustments" at bounding box center [854, 30] width 44 height 8
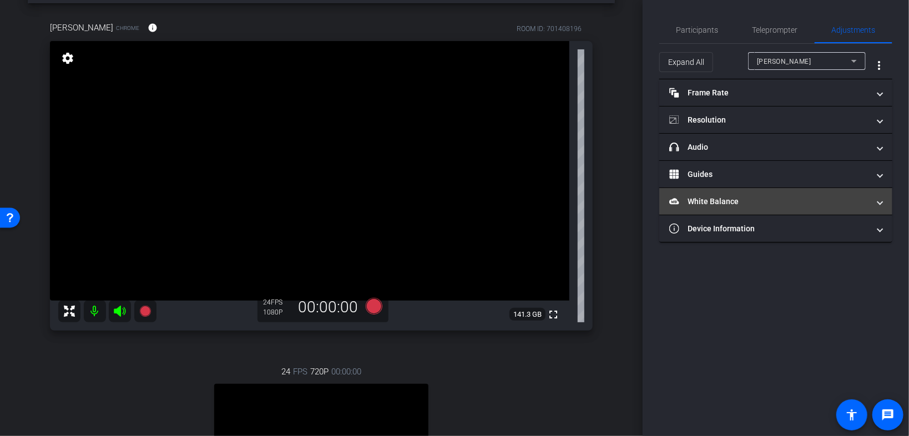
click at [568, 205] on mat-panel-title "White Balance White Balance" at bounding box center [769, 202] width 200 height 12
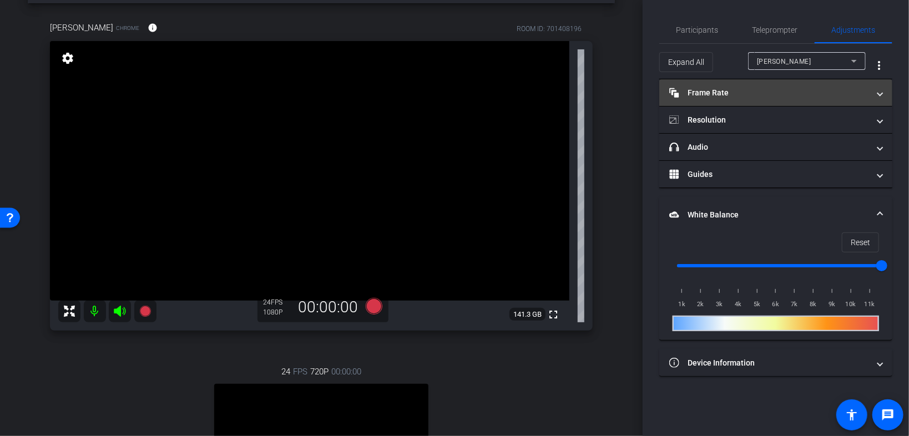
click at [568, 97] on mat-panel-title "Frame Rate Frame Rate" at bounding box center [769, 93] width 200 height 12
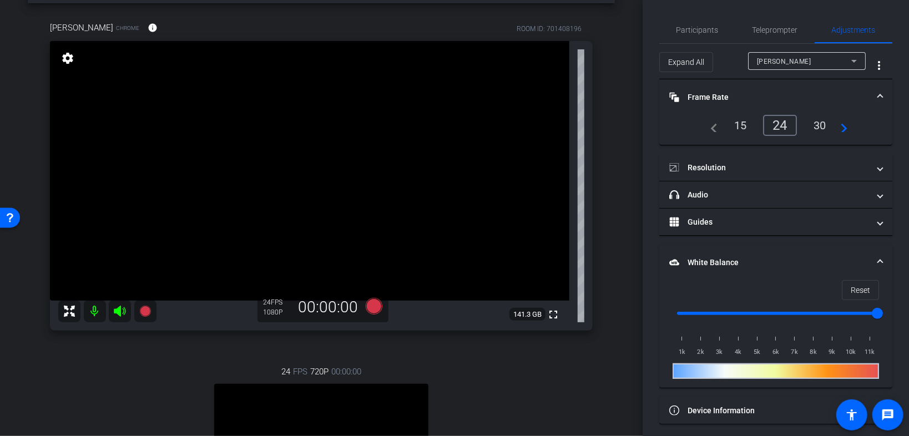
click at [568, 97] on mat-panel-title "Frame Rate Frame Rate" at bounding box center [769, 98] width 200 height 12
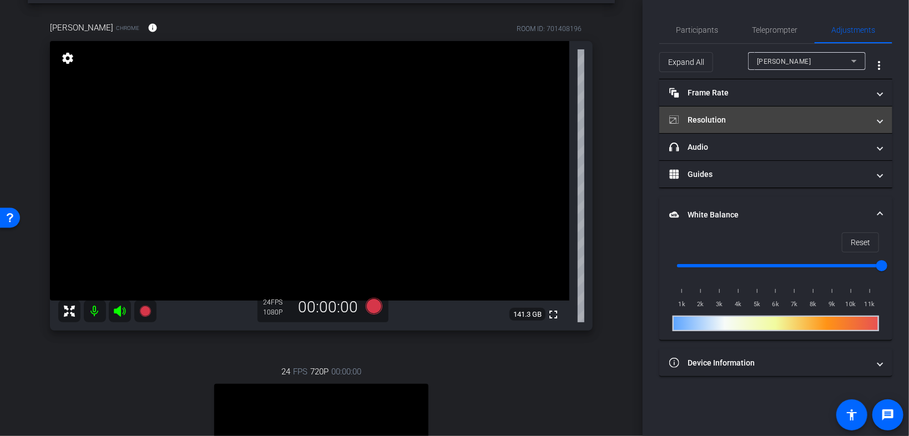
click at [568, 120] on mat-panel-title "Resolution" at bounding box center [769, 120] width 200 height 12
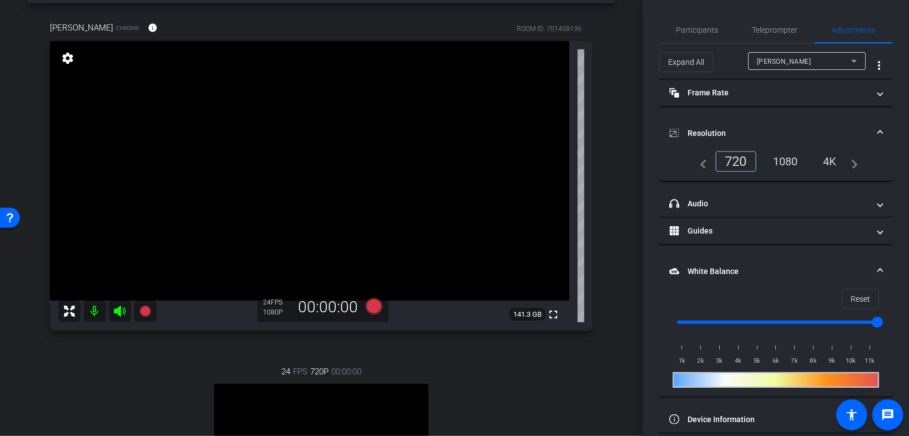
click at [568, 124] on mat-expansion-panel-header "Resolution" at bounding box center [775, 133] width 233 height 36
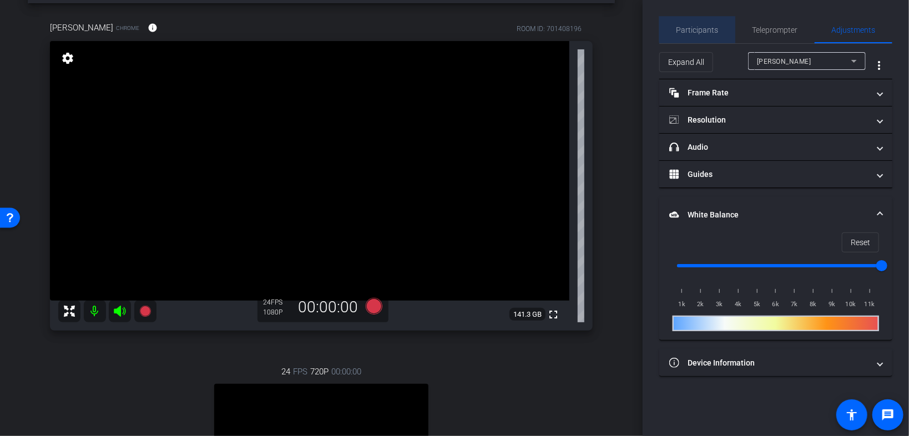
click at [568, 28] on span "Participants" at bounding box center [697, 30] width 42 height 8
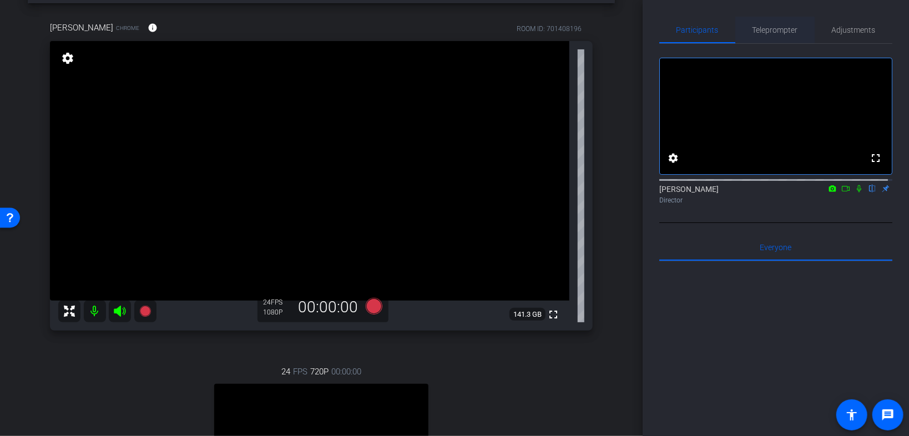
click at [568, 30] on span "Teleprompter" at bounding box center [776, 30] width 46 height 8
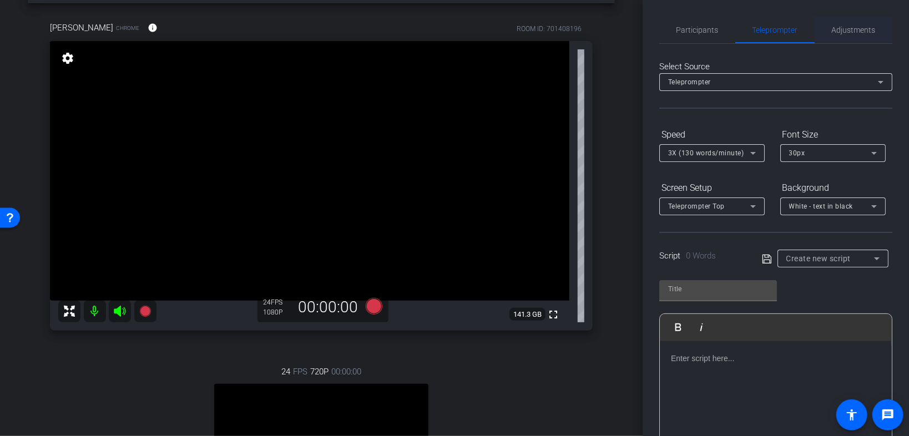
click at [568, 30] on span "Adjustments" at bounding box center [854, 30] width 44 height 8
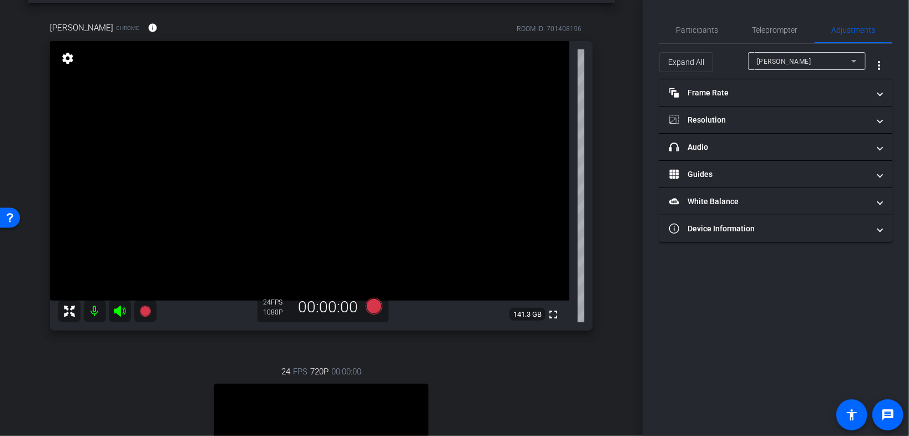
click at [568, 55] on div "Laura Rosenfeld" at bounding box center [804, 61] width 94 height 14
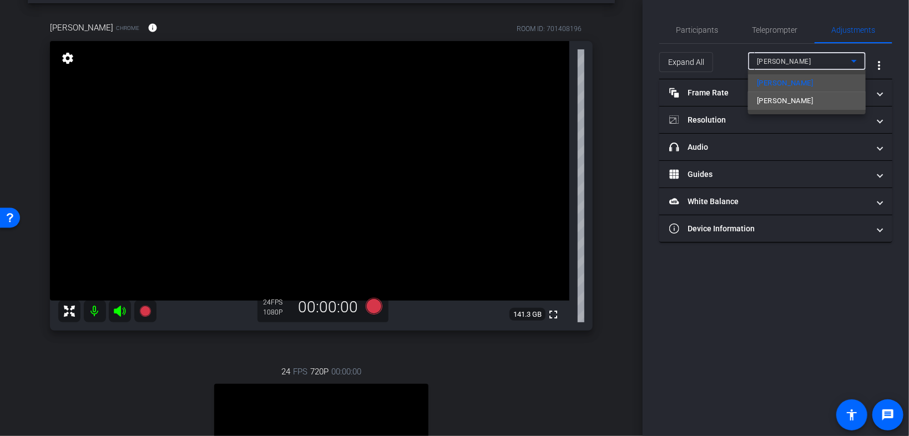
click at [568, 99] on span "Christina Metzger" at bounding box center [785, 100] width 56 height 13
type input "1000"
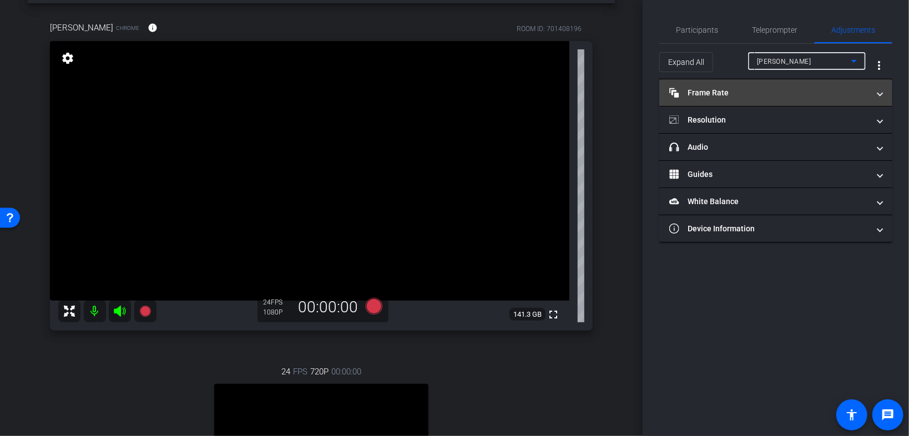
click at [568, 92] on mat-panel-title "Frame Rate Frame Rate" at bounding box center [769, 93] width 200 height 12
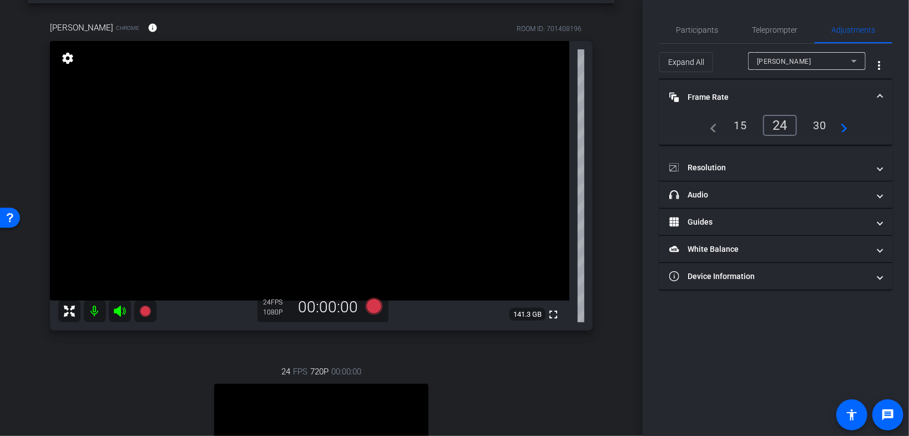
click at [568, 92] on mat-panel-title "Frame Rate Frame Rate" at bounding box center [769, 98] width 200 height 12
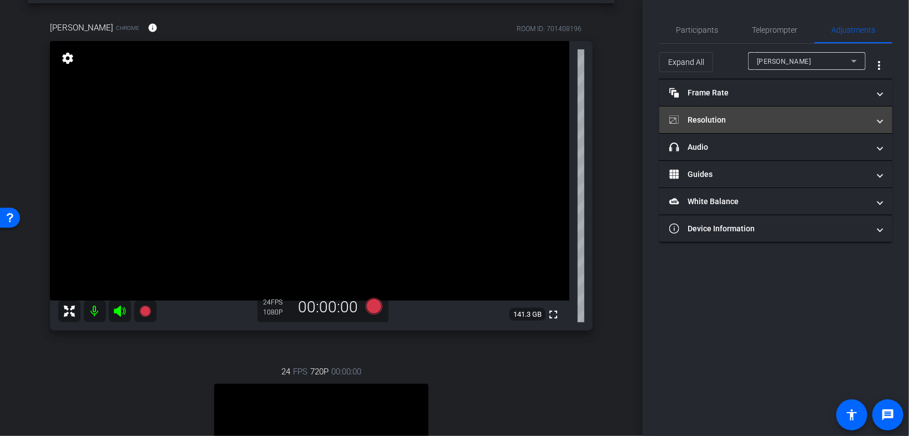
click at [568, 117] on mat-panel-title "Resolution" at bounding box center [769, 120] width 200 height 12
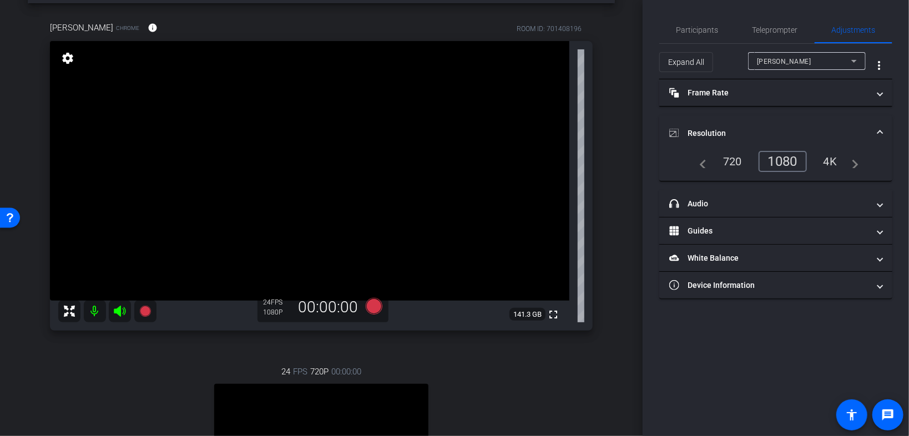
click at [568, 122] on mat-expansion-panel-header "Resolution" at bounding box center [775, 133] width 233 height 36
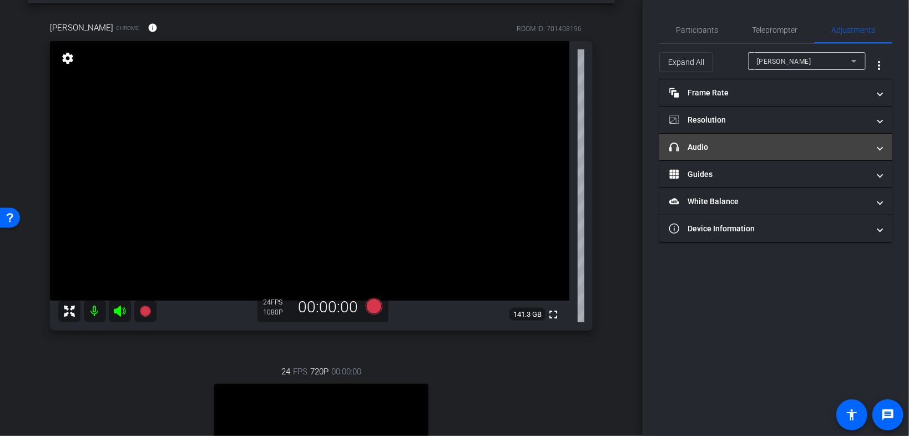
click at [568, 149] on mat-panel-title "headphone icon Audio" at bounding box center [769, 148] width 200 height 12
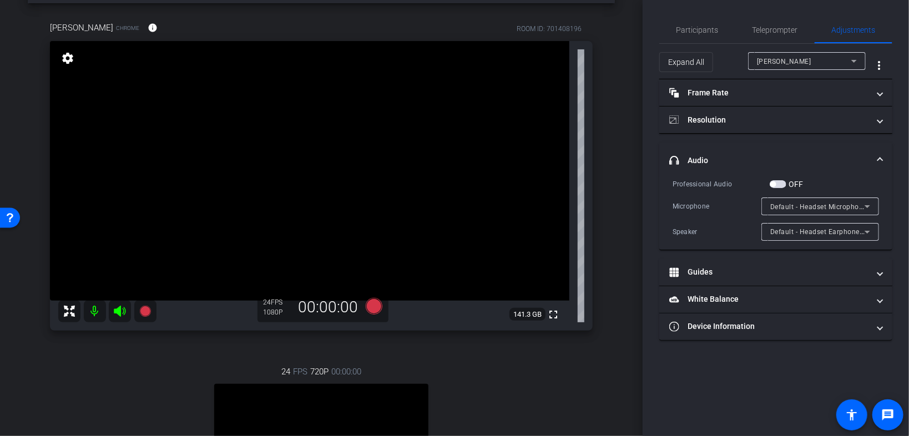
click at [568, 149] on mat-expansion-panel-header "headphone icon Audio" at bounding box center [775, 161] width 233 height 36
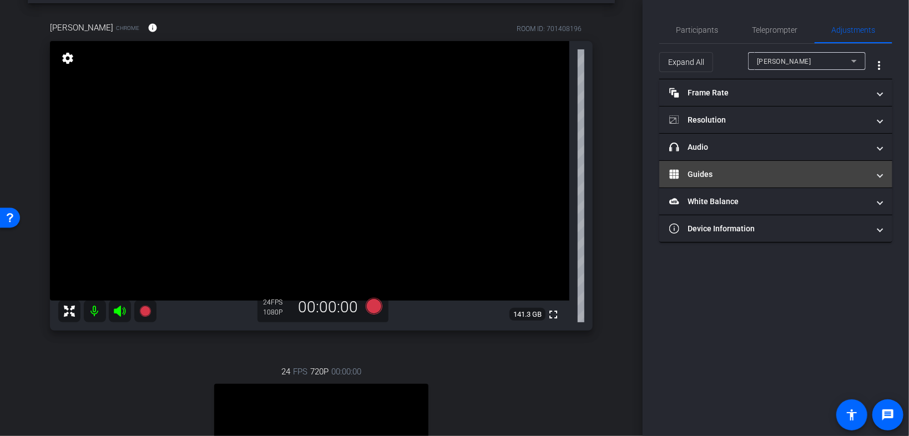
click at [568, 175] on mat-panel-title "Guides" at bounding box center [769, 175] width 200 height 12
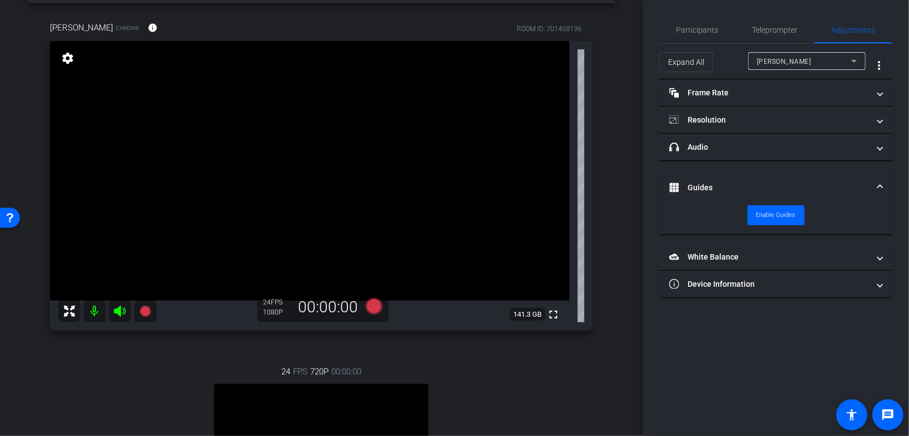
click at [568, 179] on mat-expansion-panel-header "Guides" at bounding box center [775, 188] width 233 height 36
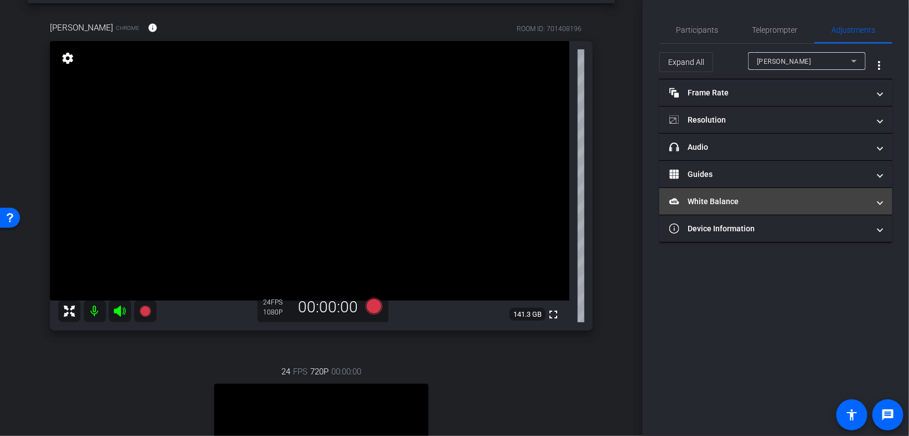
click at [568, 201] on mat-panel-title "White Balance White Balance" at bounding box center [769, 202] width 200 height 12
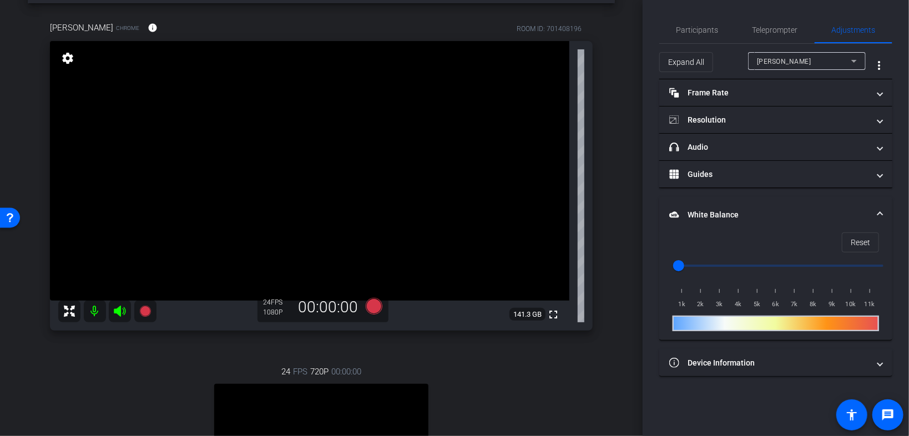
click at [568, 205] on mat-expansion-panel-header "White Balance White Balance" at bounding box center [775, 215] width 233 height 36
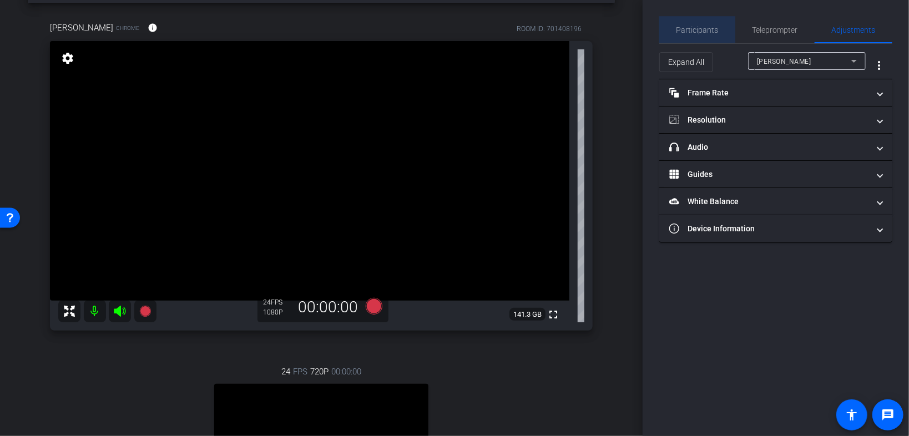
click at [568, 21] on span "Participants" at bounding box center [697, 30] width 42 height 27
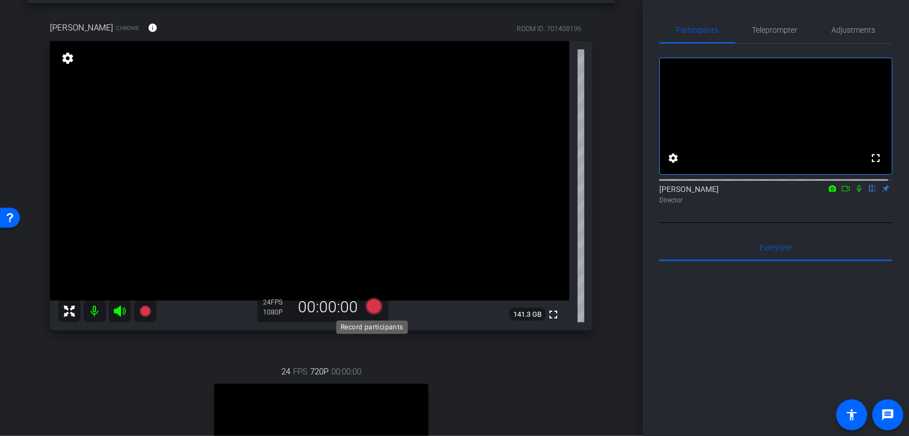
click at [376, 280] on icon at bounding box center [374, 306] width 17 height 17
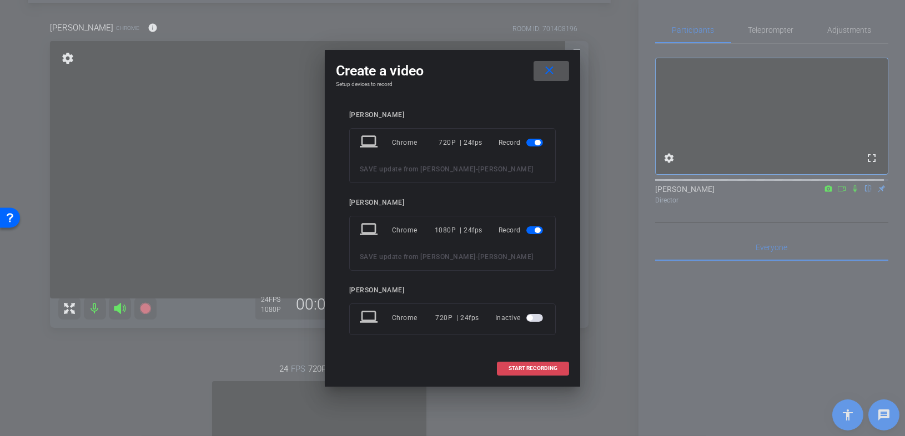
click at [541, 280] on span "START RECORDING" at bounding box center [532, 369] width 49 height 6
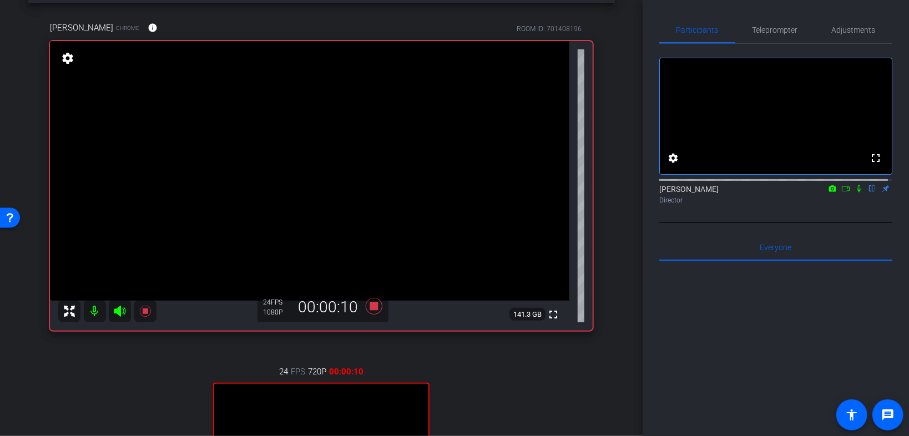
drag, startPoint x: 853, startPoint y: 200, endPoint x: 847, endPoint y: 200, distance: 5.6
click at [568, 193] on icon at bounding box center [859, 189] width 9 height 8
click at [568, 193] on icon at bounding box center [845, 189] width 9 height 8
click at [568, 193] on icon at bounding box center [872, 189] width 9 height 8
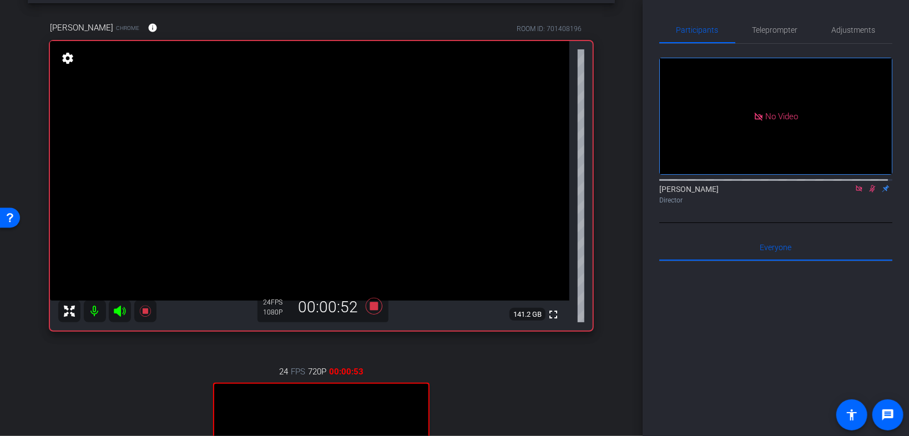
click at [568, 193] on icon at bounding box center [872, 189] width 9 height 8
click at [568, 193] on icon at bounding box center [873, 188] width 6 height 7
click at [568, 193] on icon at bounding box center [872, 189] width 9 height 8
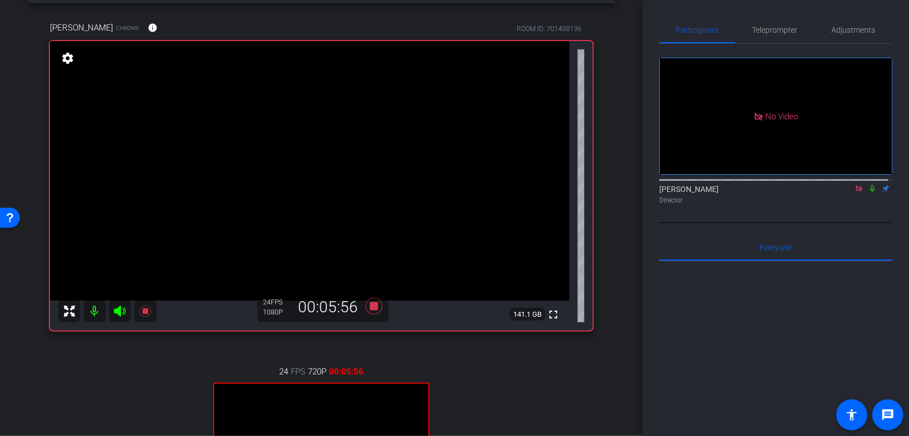
click at [568, 193] on icon at bounding box center [872, 189] width 9 height 8
click at [568, 193] on icon at bounding box center [873, 188] width 6 height 7
click at [568, 193] on icon at bounding box center [859, 189] width 9 height 8
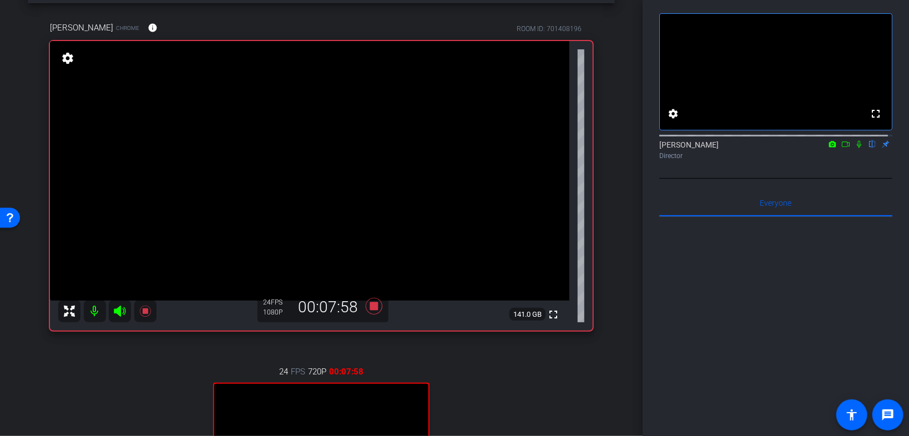
click at [568, 148] on icon at bounding box center [859, 144] width 9 height 8
click at [568, 148] on icon at bounding box center [859, 144] width 4 height 7
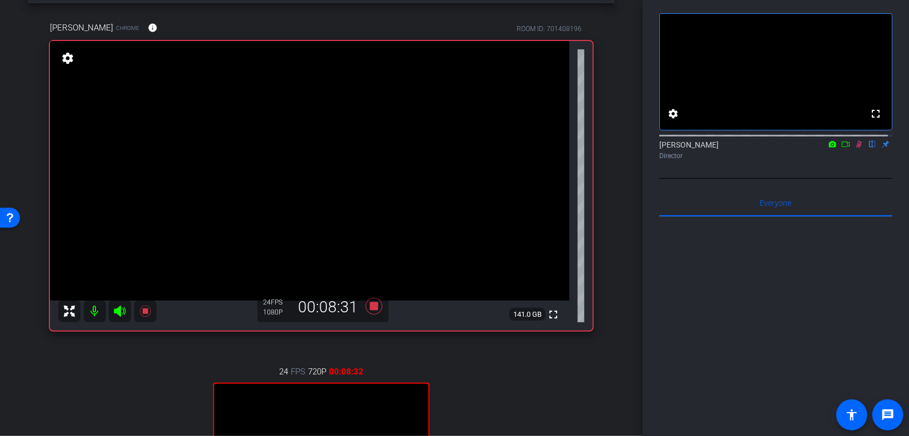
click at [568, 148] on icon at bounding box center [859, 144] width 6 height 7
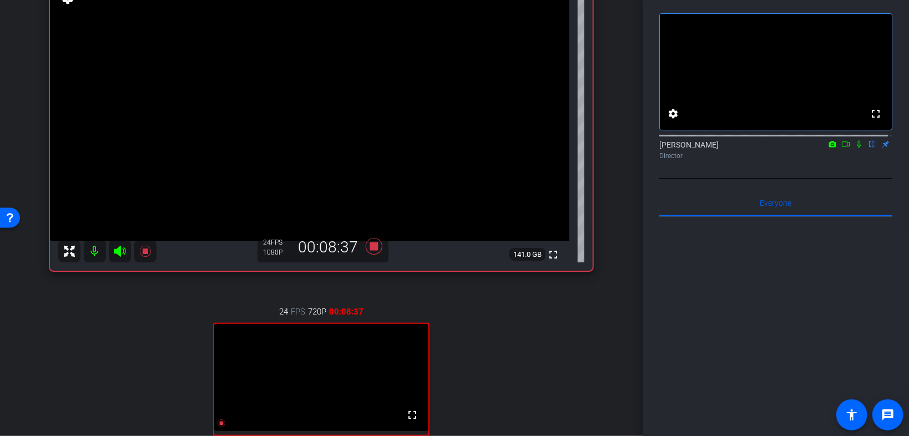
scroll to position [89, 0]
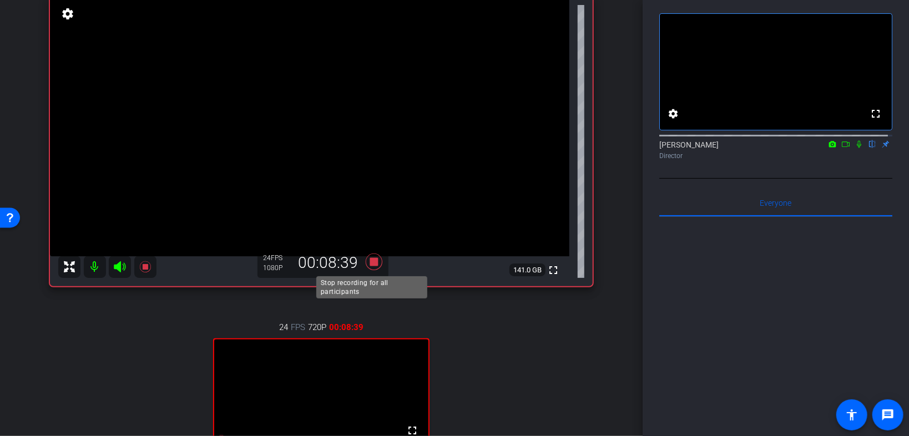
click at [370, 261] on icon at bounding box center [374, 262] width 17 height 17
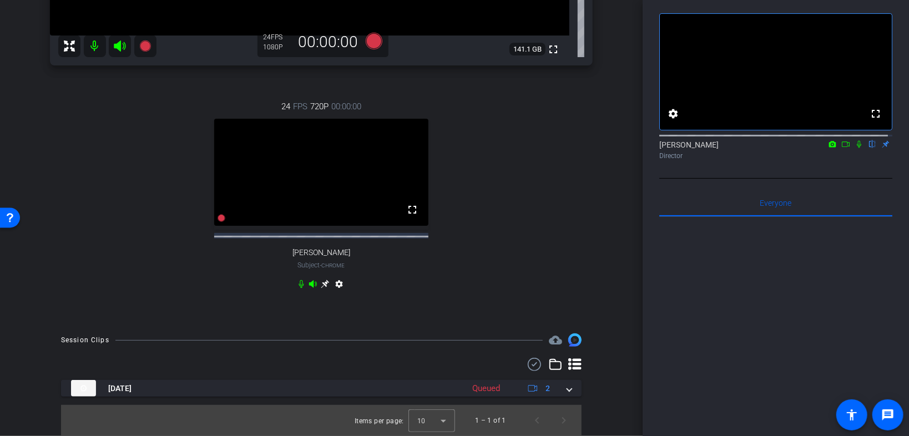
scroll to position [319, 0]
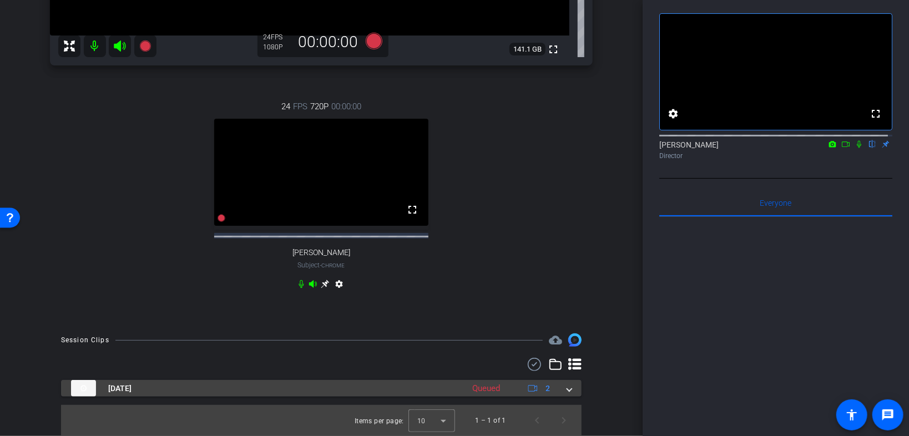
click at [568, 280] on mat-expansion-panel-header "Sep 16, 2025 Queued 2" at bounding box center [321, 388] width 521 height 17
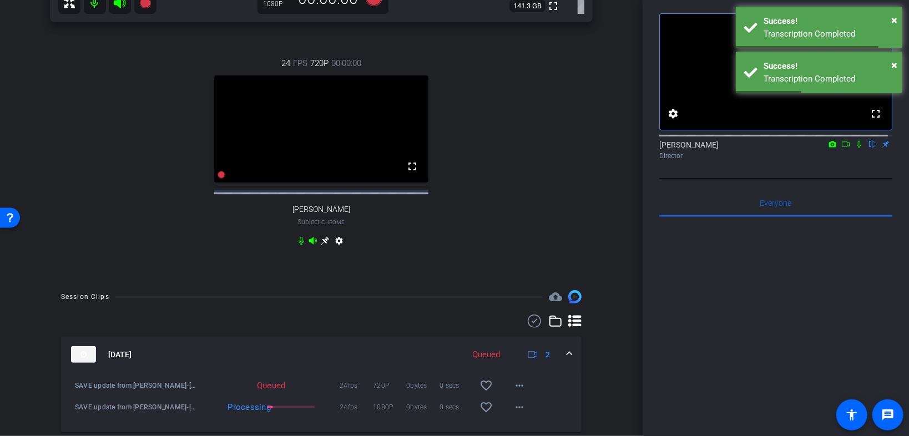
scroll to position [309, 0]
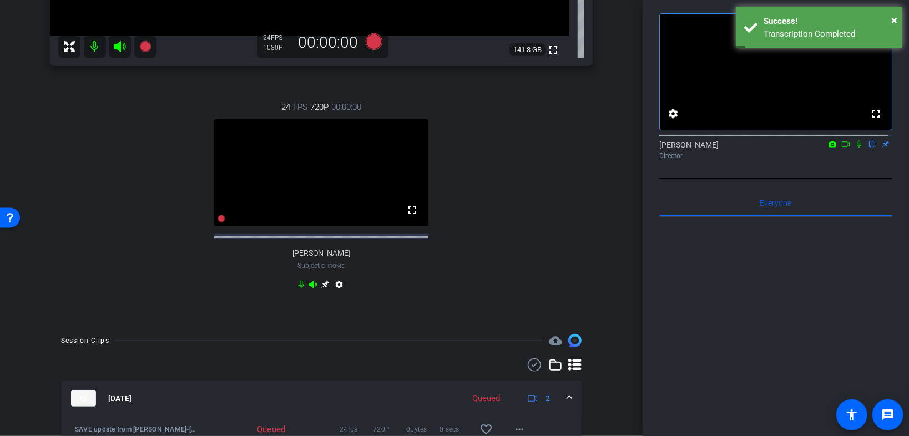
click at [568, 148] on icon at bounding box center [859, 144] width 9 height 8
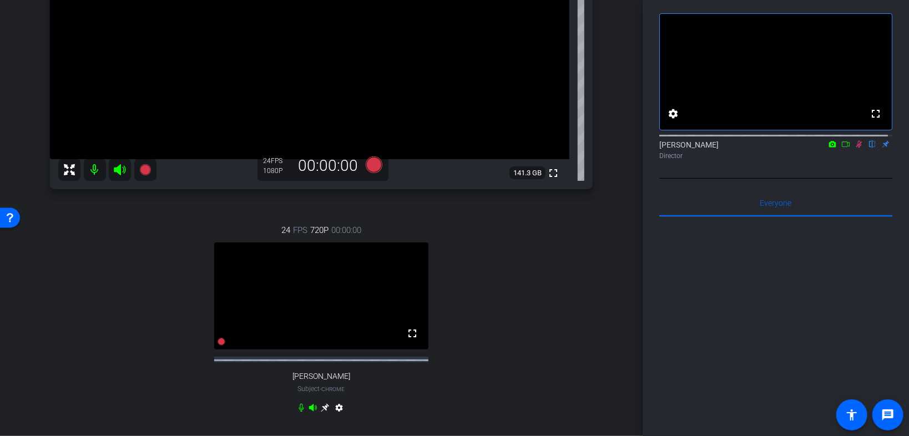
scroll to position [132, 0]
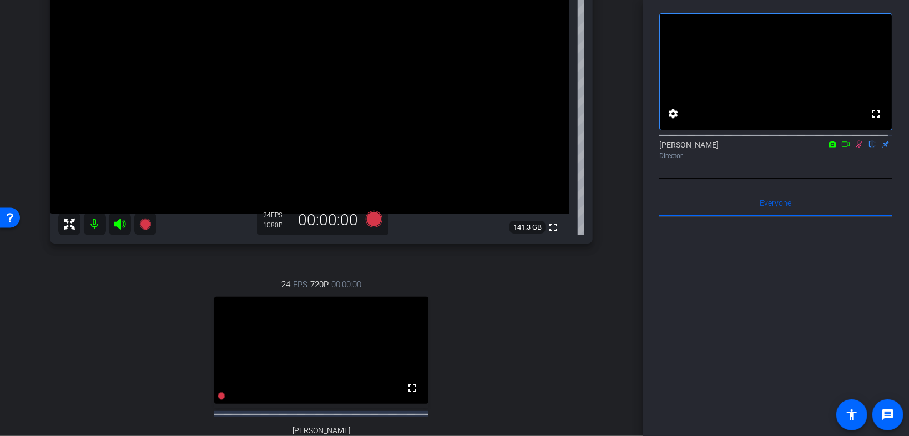
click at [568, 148] on icon at bounding box center [859, 144] width 9 height 8
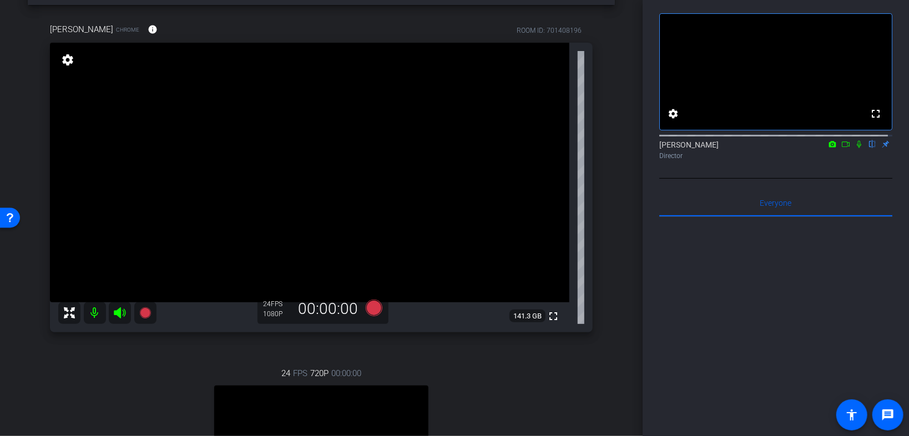
scroll to position [87, 0]
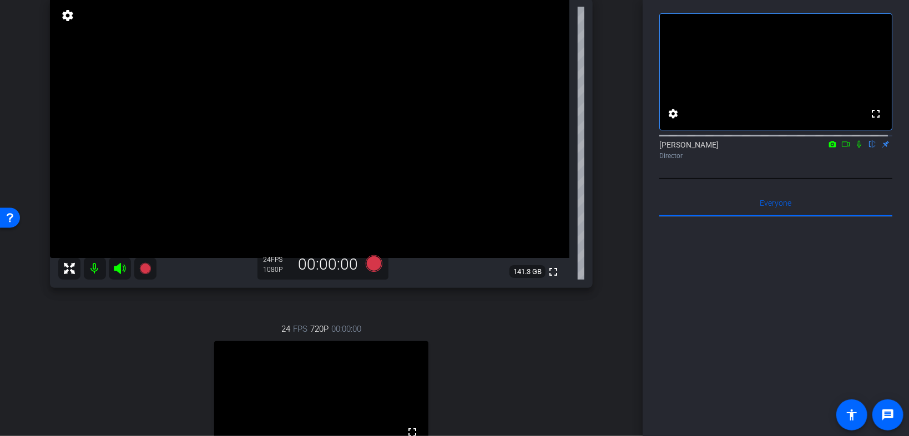
click at [99, 269] on mat-icon at bounding box center [95, 268] width 22 height 22
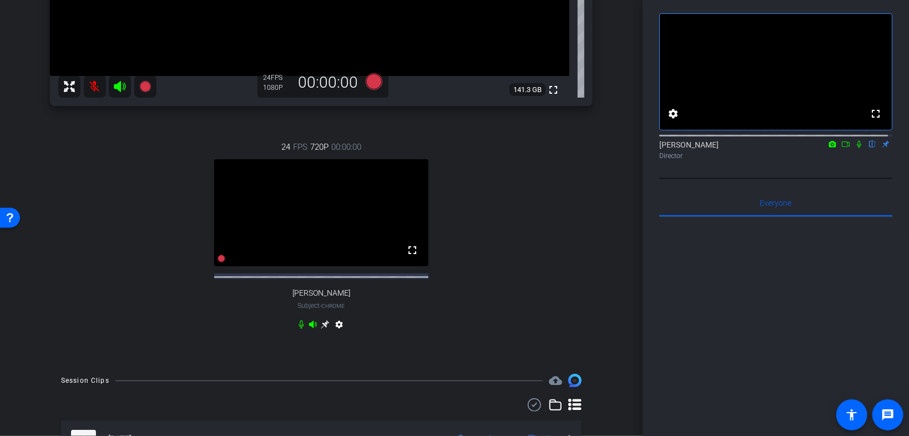
scroll to position [354, 0]
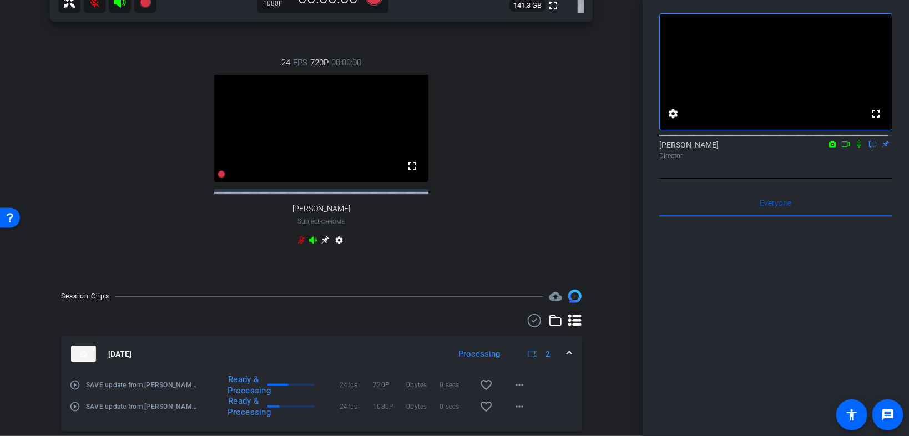
click at [568, 148] on icon at bounding box center [859, 144] width 9 height 8
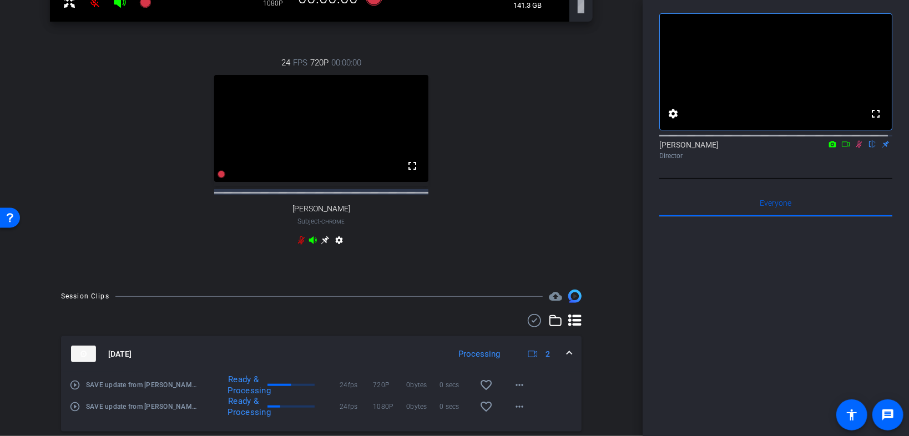
click at [568, 148] on icon at bounding box center [859, 144] width 9 height 8
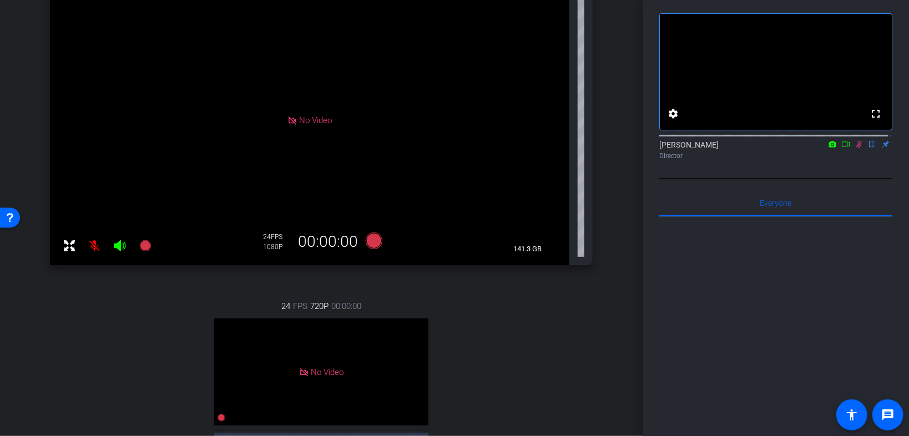
scroll to position [87, 0]
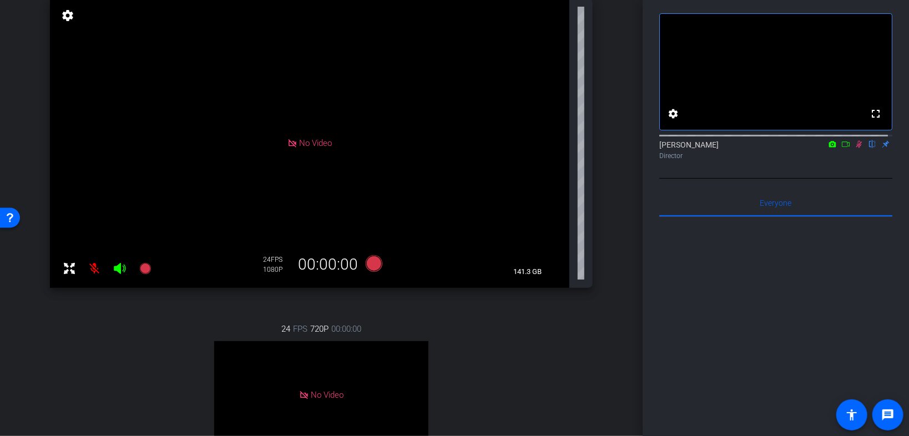
click at [568, 148] on icon at bounding box center [845, 144] width 9 height 8
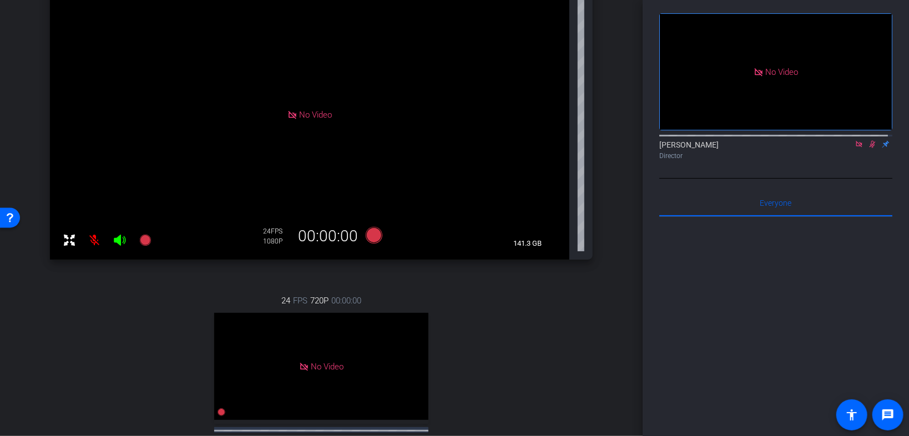
scroll to position [43, 0]
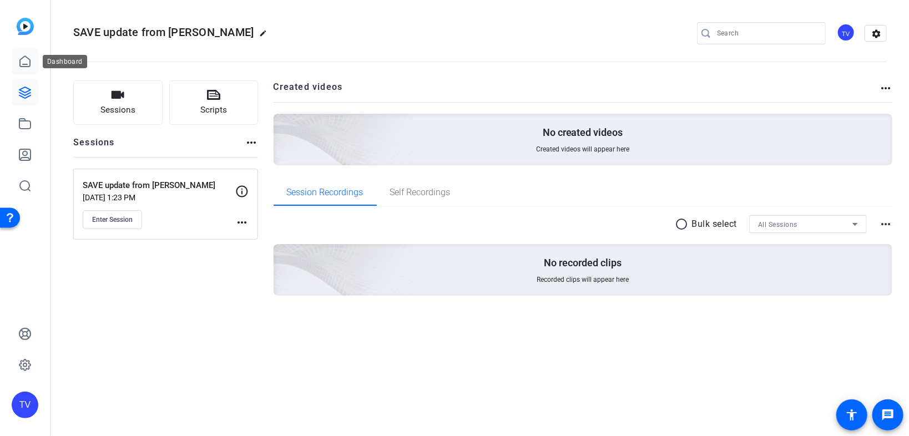
click at [29, 68] on icon at bounding box center [24, 61] width 13 height 13
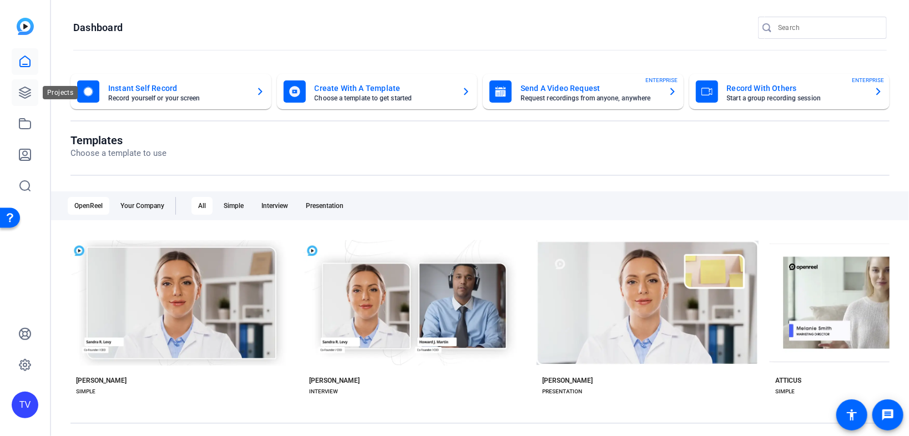
click at [27, 92] on icon at bounding box center [24, 92] width 13 height 13
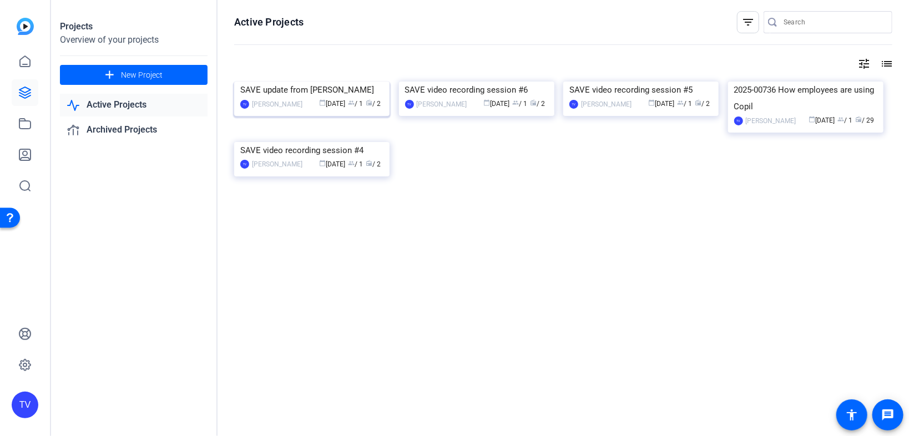
click at [329, 82] on img at bounding box center [311, 82] width 155 height 0
